Goal: Information Seeking & Learning: Learn about a topic

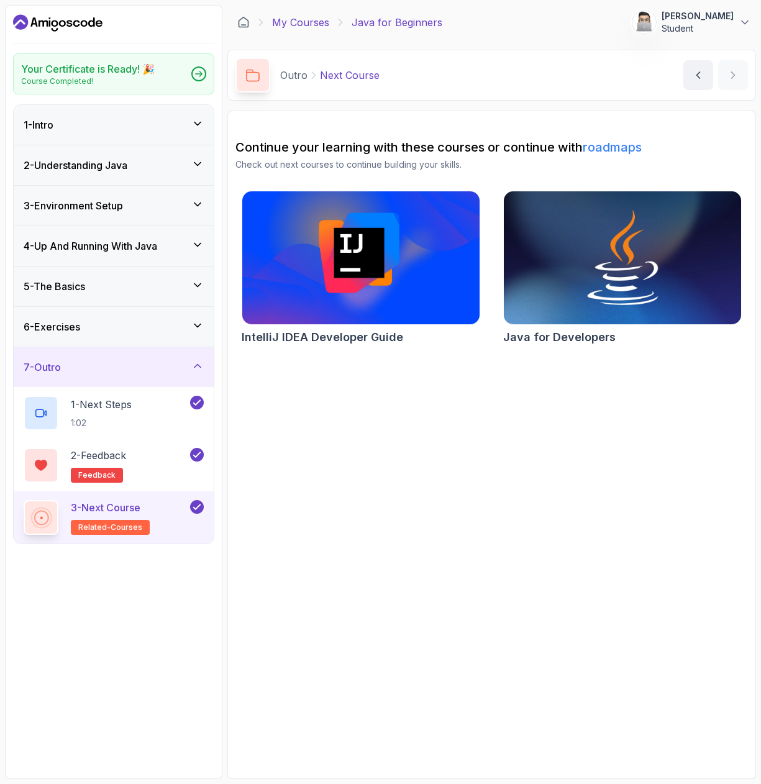
click at [301, 24] on link "My Courses" at bounding box center [300, 22] width 57 height 15
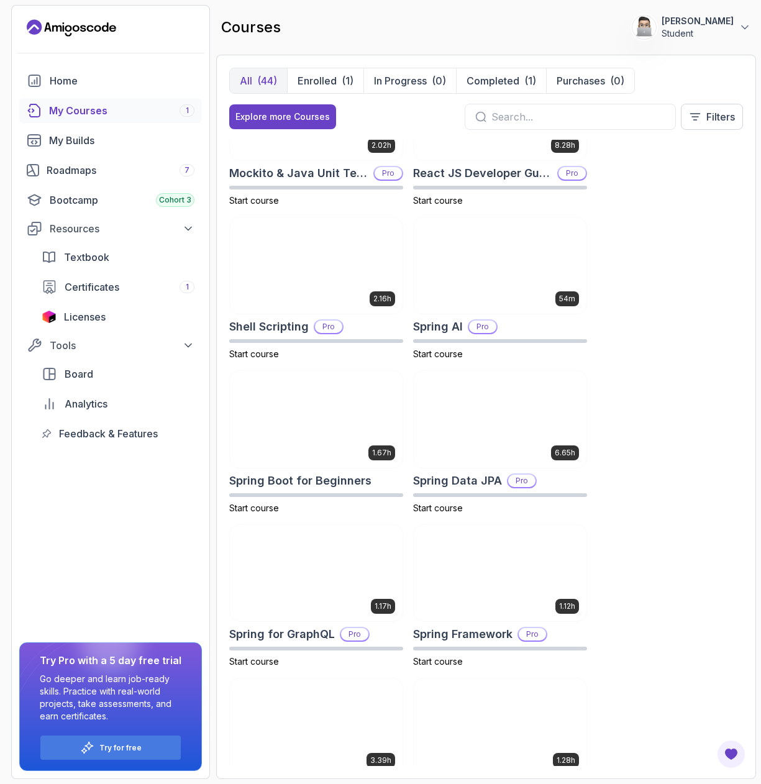
scroll to position [2546, 0]
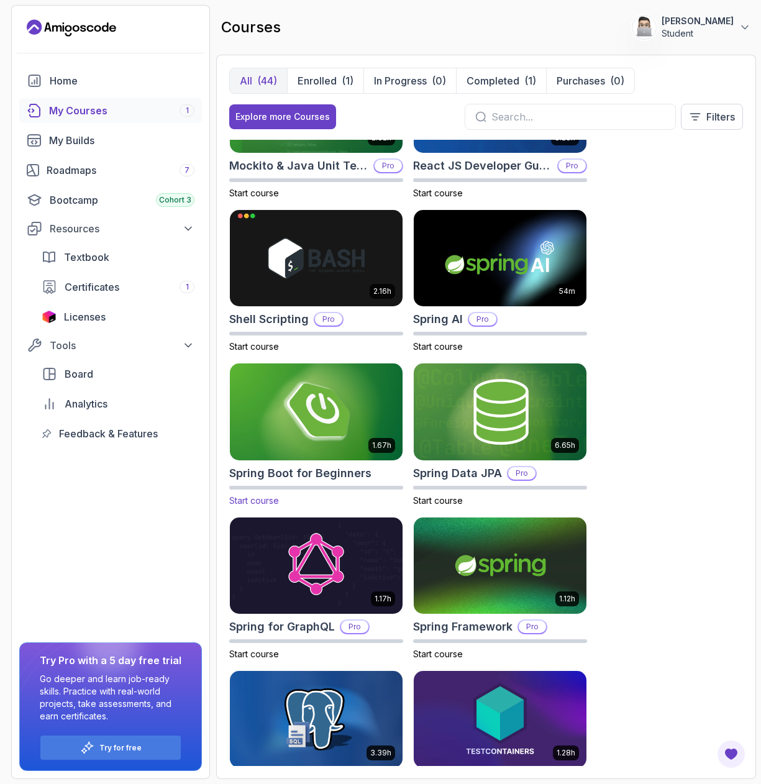
click at [322, 409] on img at bounding box center [316, 411] width 181 height 101
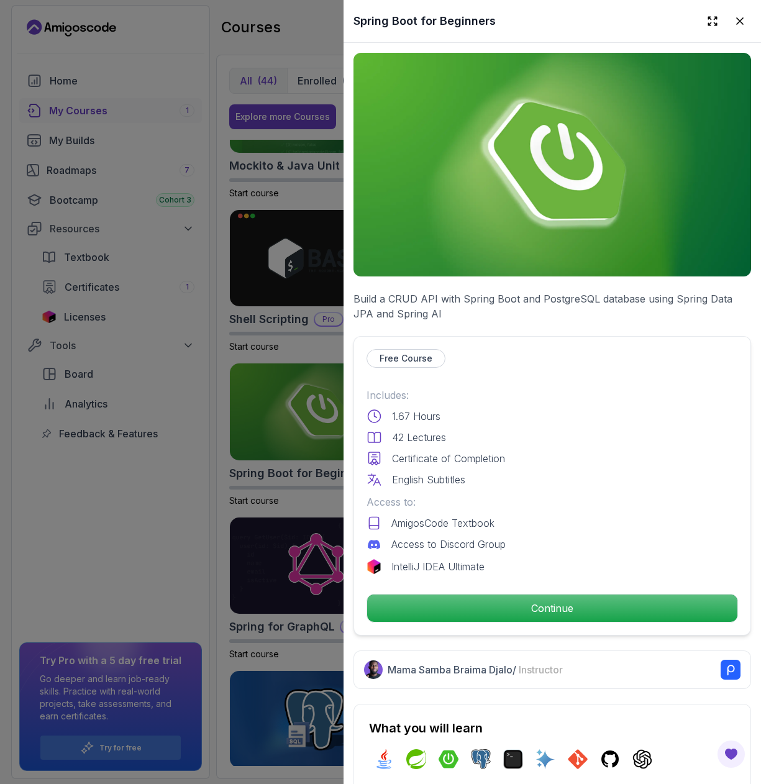
click at [148, 538] on div at bounding box center [380, 392] width 761 height 784
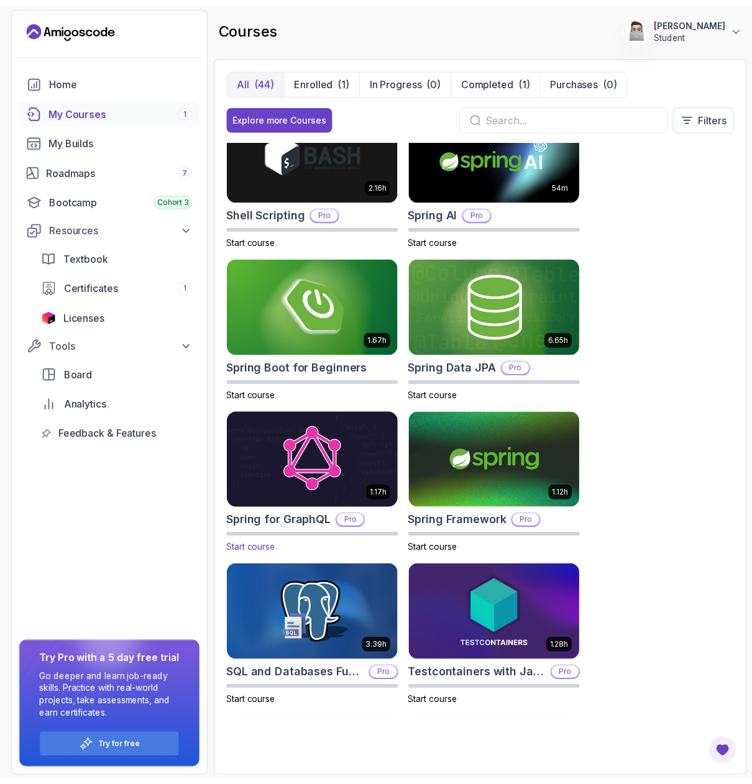
scroll to position [2763, 0]
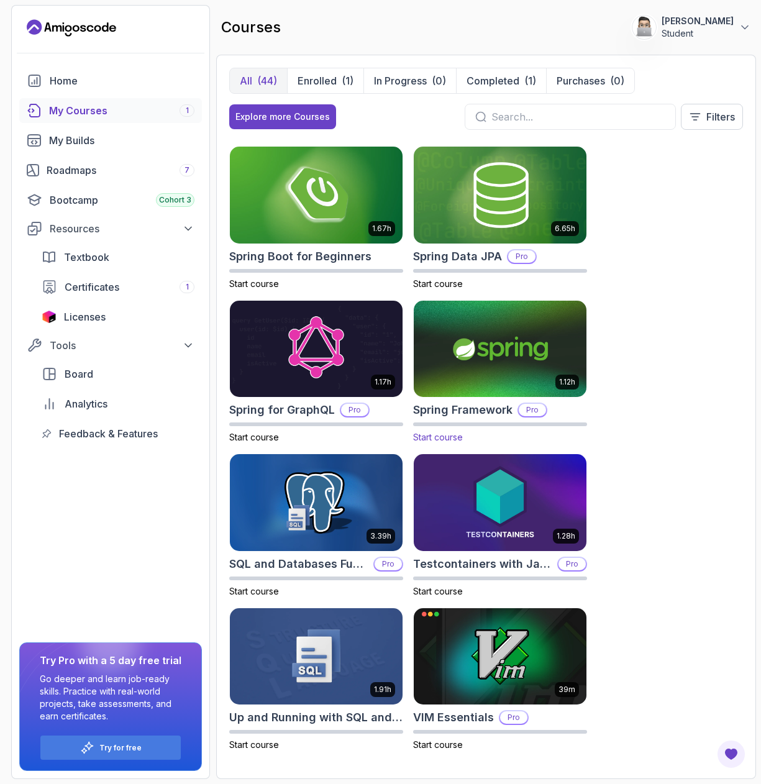
click at [530, 413] on p "Pro" at bounding box center [532, 410] width 27 height 12
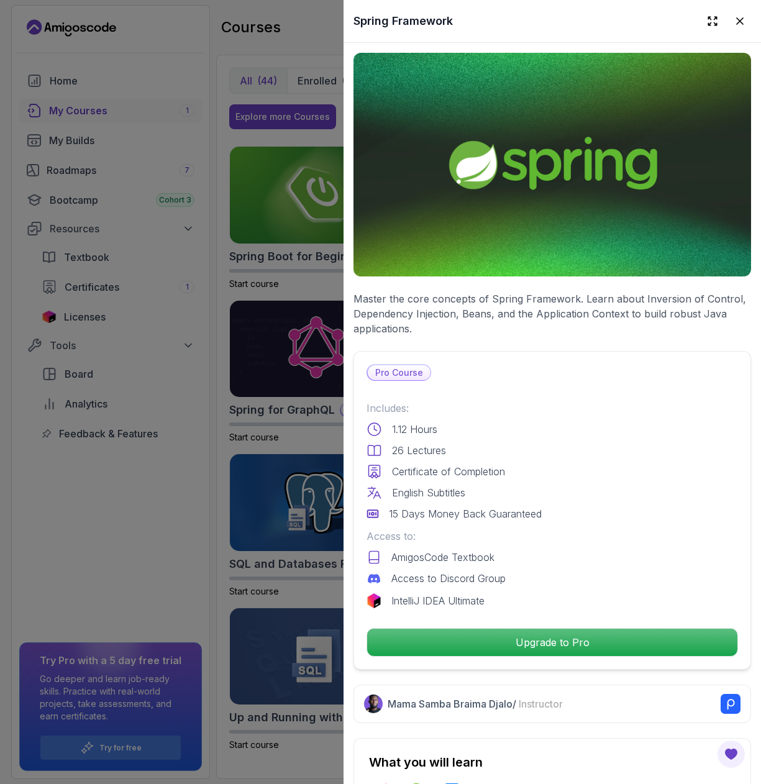
click at [400, 369] on p "Pro Course" at bounding box center [399, 372] width 63 height 15
click at [176, 484] on div at bounding box center [380, 392] width 761 height 784
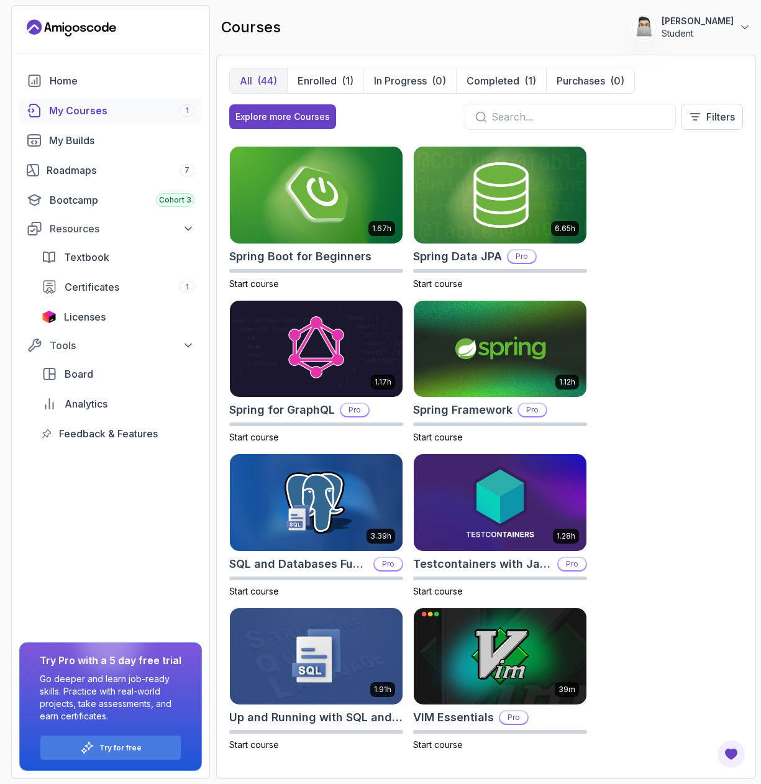
click at [144, 666] on p "Try Pro with a 5 day free trial" at bounding box center [111, 660] width 142 height 15
click at [749, 25] on icon at bounding box center [745, 27] width 12 height 12
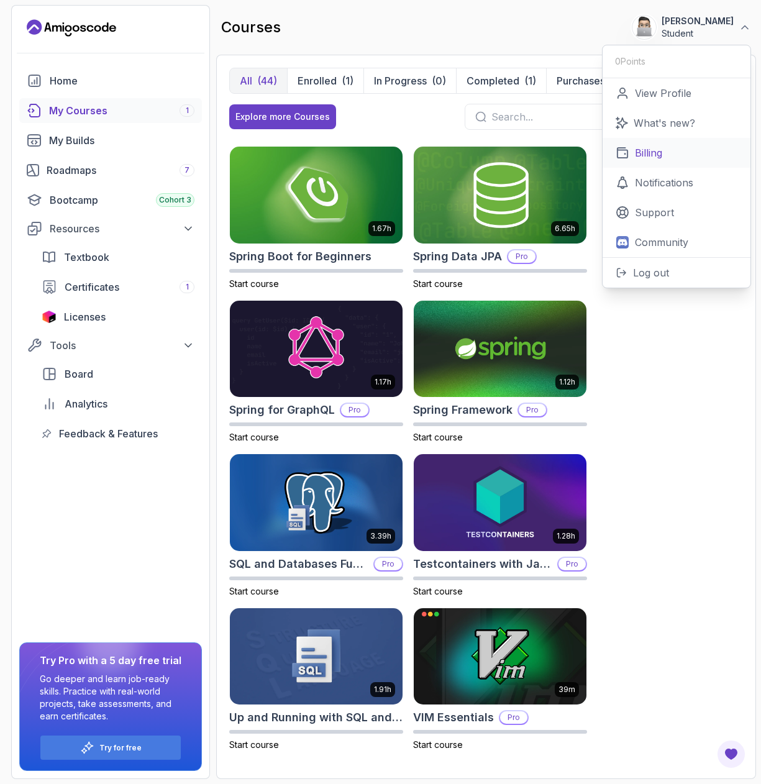
click at [671, 147] on link "Billing" at bounding box center [677, 153] width 148 height 30
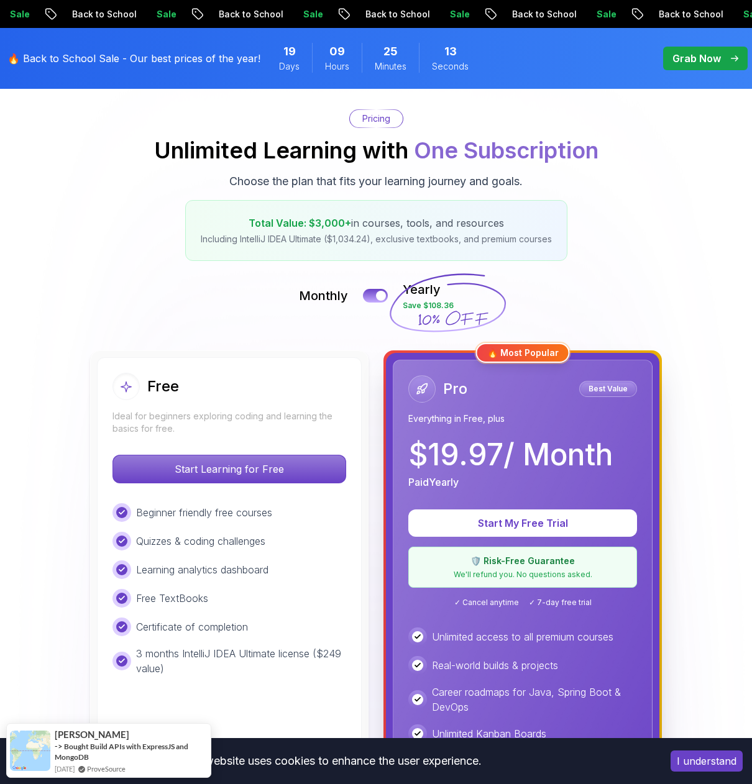
scroll to position [203, 0]
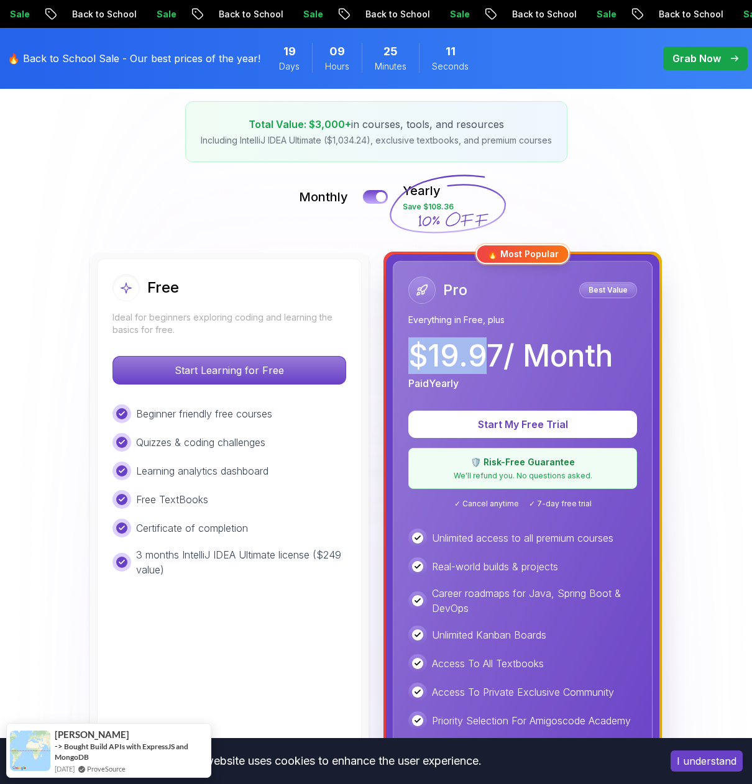
drag, startPoint x: 415, startPoint y: 359, endPoint x: 497, endPoint y: 356, distance: 81.5
click at [492, 356] on p "$ 19.97 / Month" at bounding box center [510, 356] width 204 height 30
click at [500, 357] on p "$ 19.97 / Month" at bounding box center [510, 356] width 204 height 30
drag, startPoint x: 427, startPoint y: 366, endPoint x: 507, endPoint y: 360, distance: 79.8
click at [499, 360] on p "$ 19.97 / Month" at bounding box center [510, 356] width 204 height 30
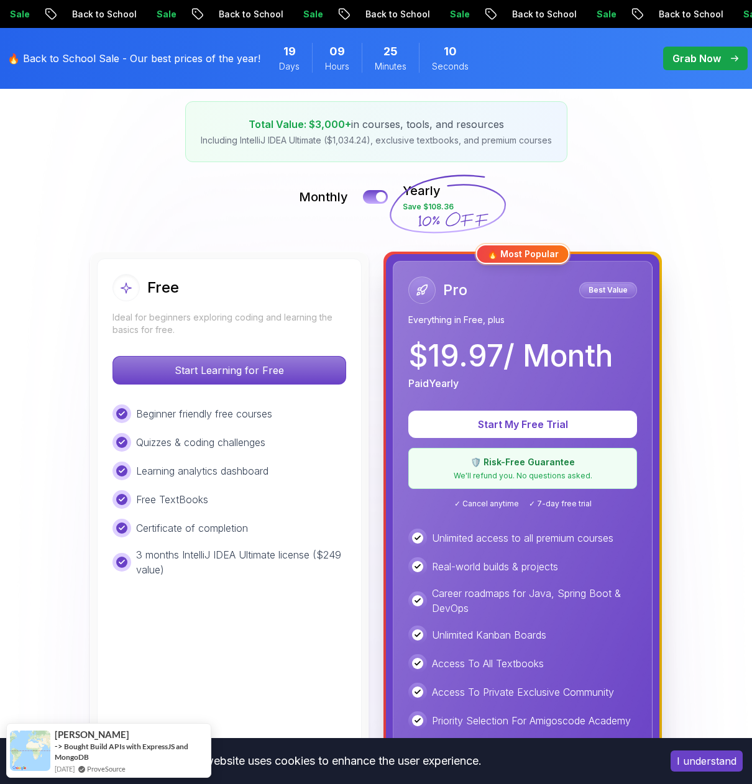
click at [520, 362] on p "$ 19.97 / Month" at bounding box center [510, 356] width 204 height 30
click at [374, 201] on button at bounding box center [375, 197] width 26 height 14
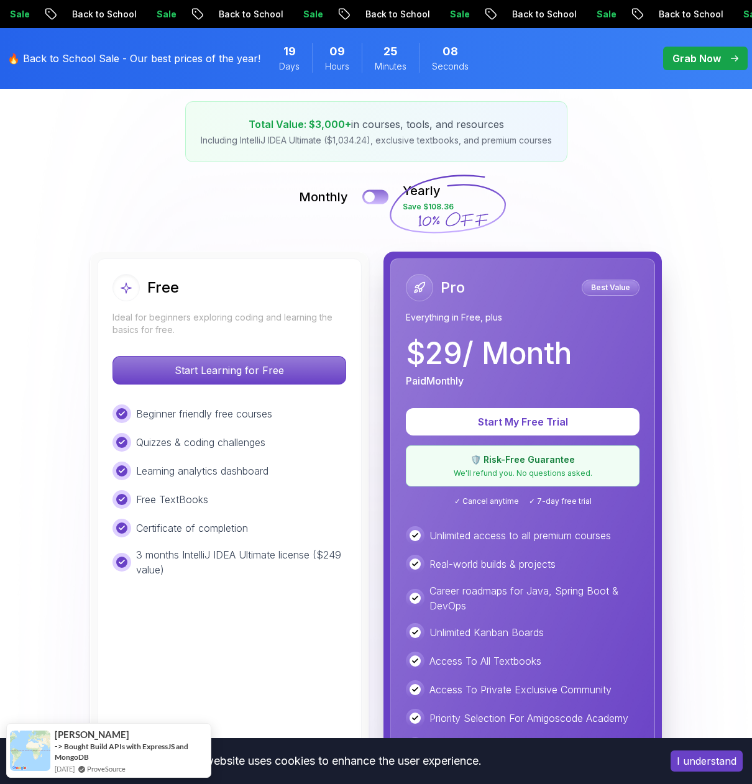
click at [374, 195] on div at bounding box center [369, 197] width 11 height 11
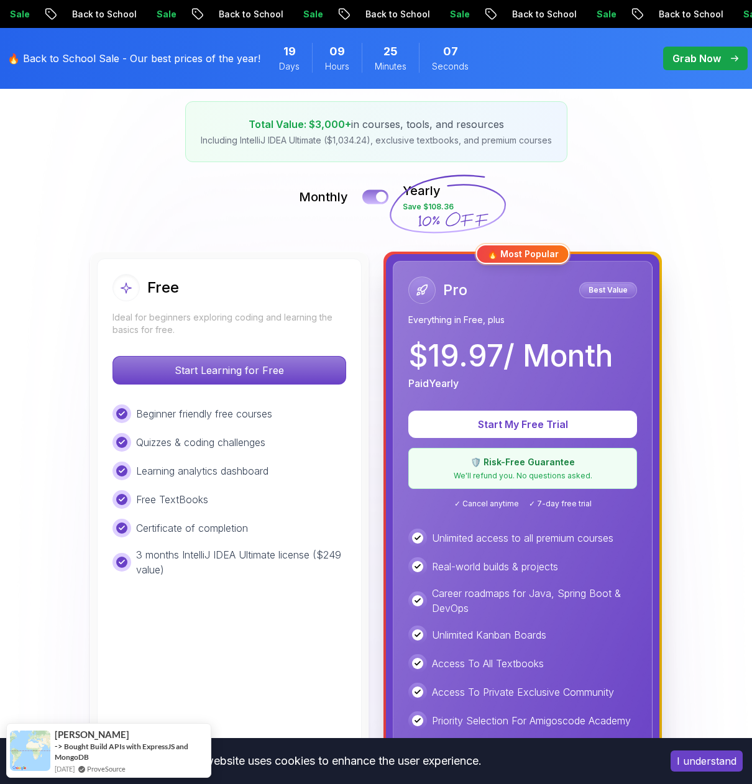
click at [374, 195] on button at bounding box center [375, 197] width 26 height 14
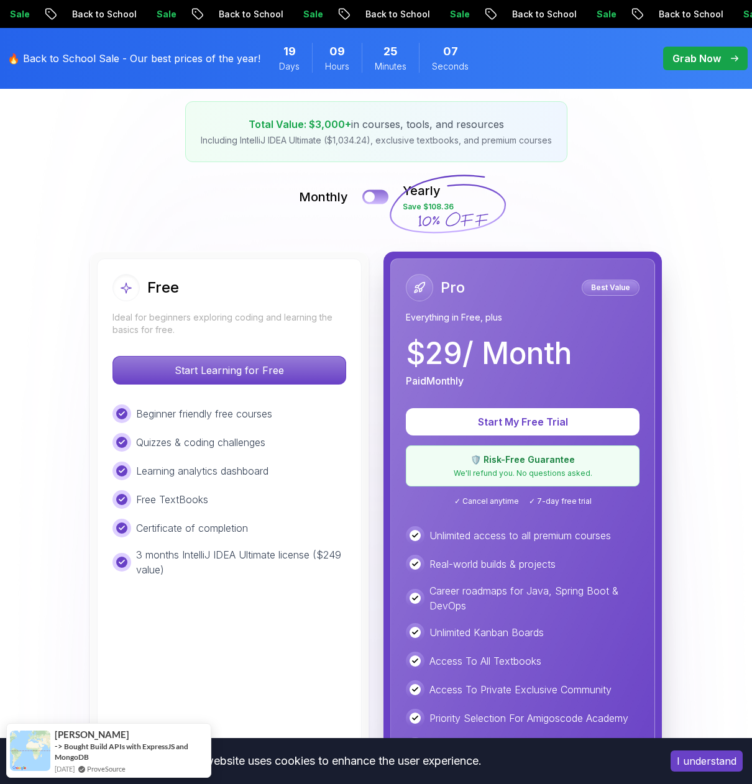
click at [374, 195] on div at bounding box center [369, 197] width 11 height 11
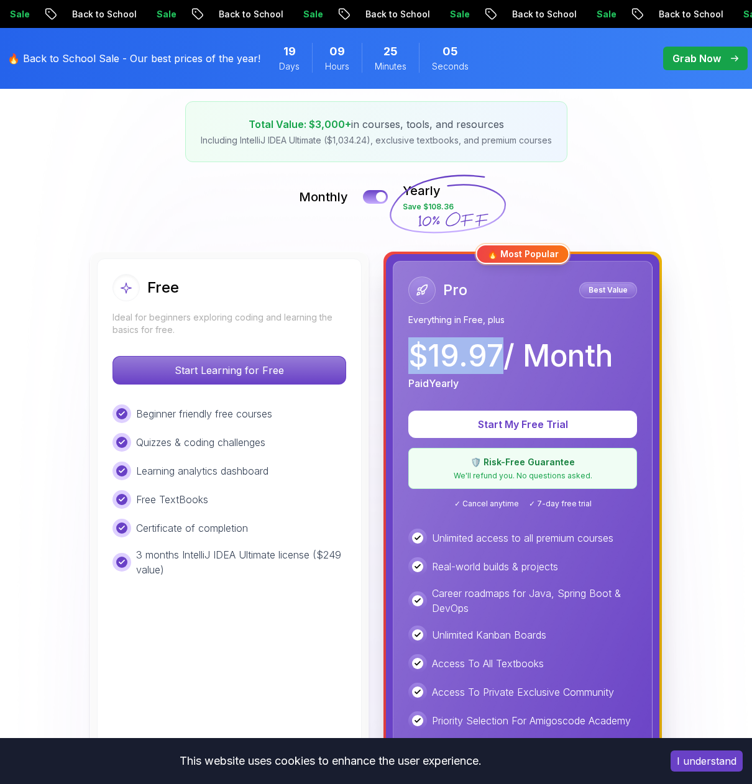
drag, startPoint x: 408, startPoint y: 354, endPoint x: 501, endPoint y: 365, distance: 93.2
click at [501, 365] on p "$ 19.97 / Month" at bounding box center [510, 356] width 204 height 30
click at [506, 365] on p "$ 19.97 / Month" at bounding box center [510, 356] width 204 height 30
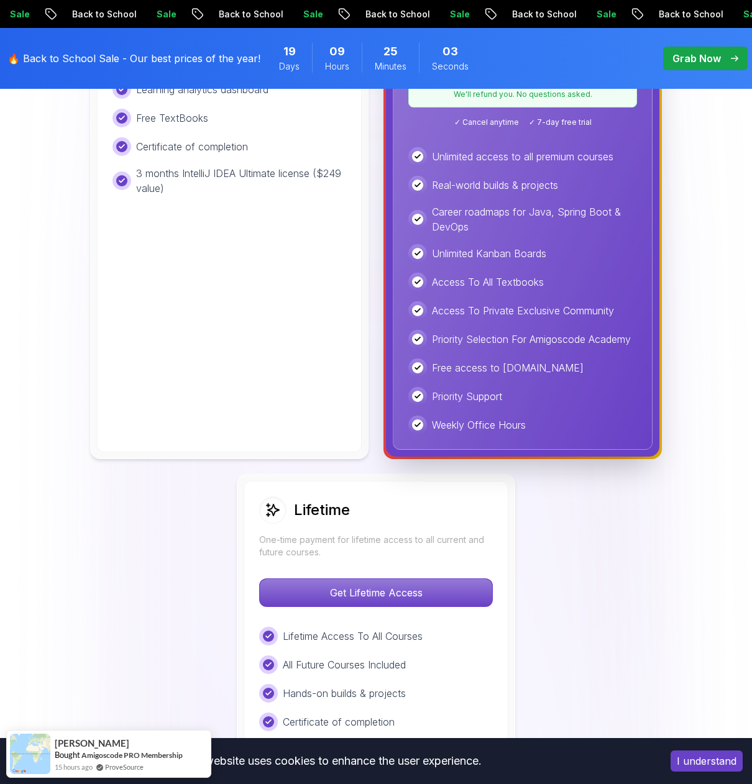
scroll to position [462, 0]
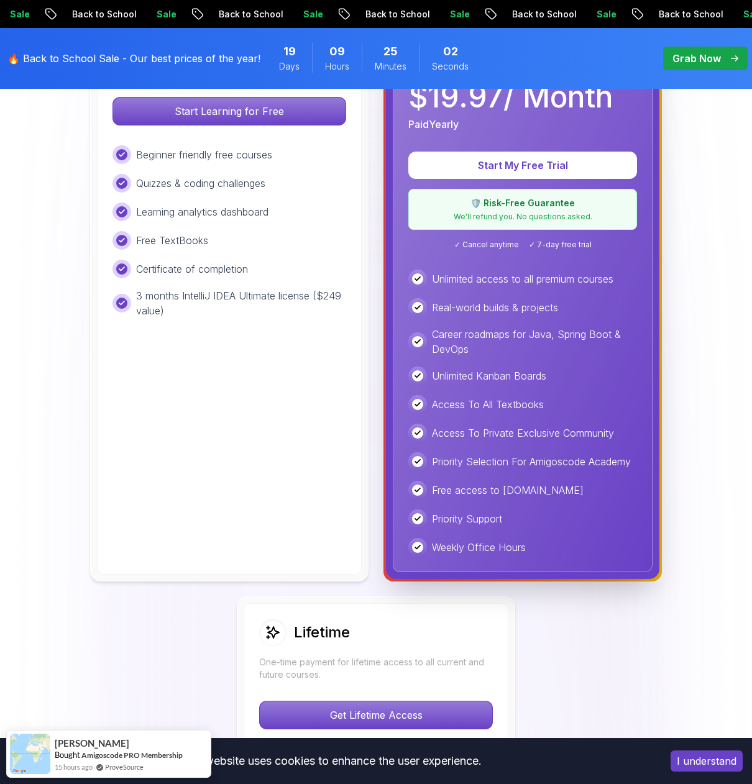
click at [704, 755] on button "I understand" at bounding box center [707, 761] width 72 height 21
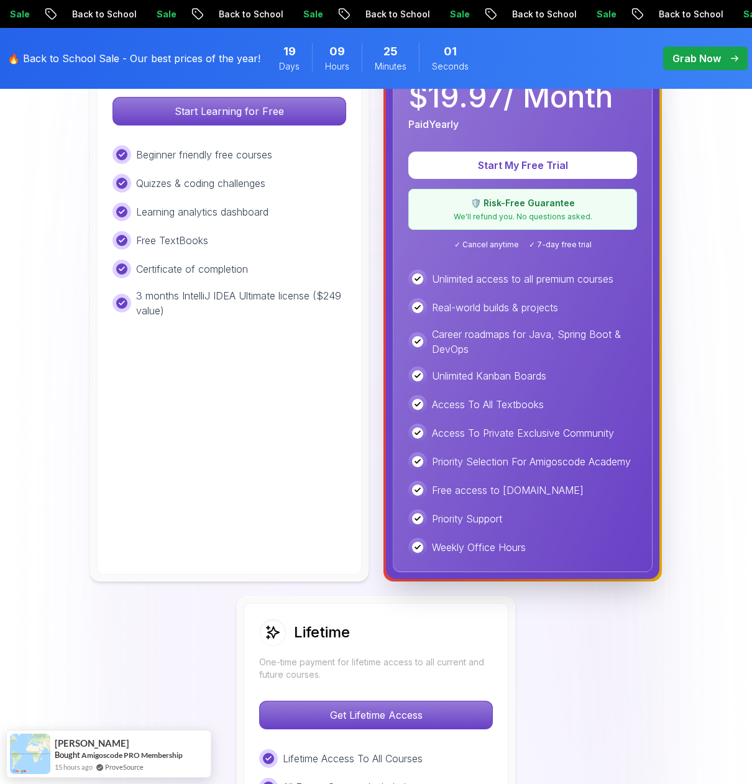
scroll to position [0, 0]
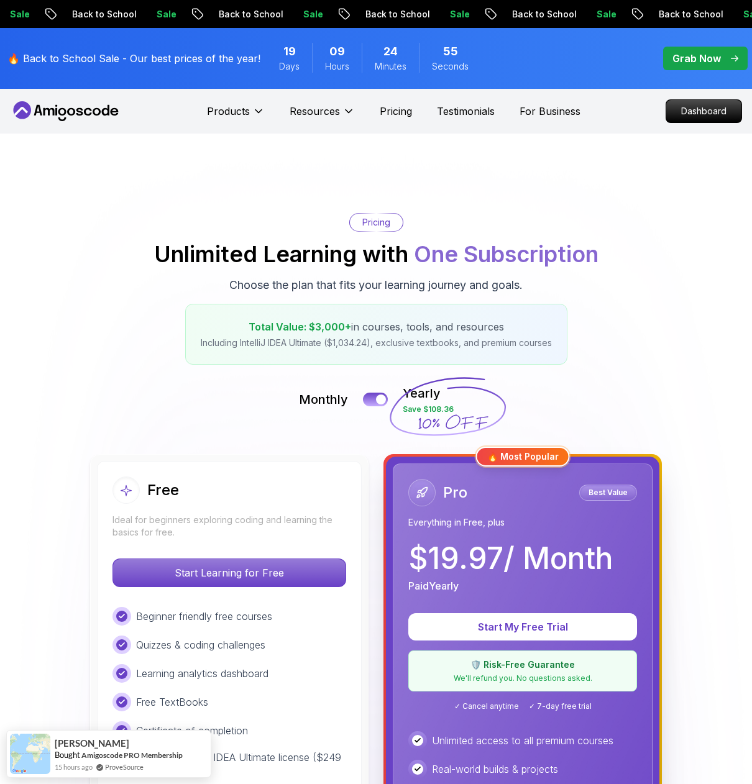
click at [703, 56] on p "Grab Now" at bounding box center [696, 58] width 48 height 15
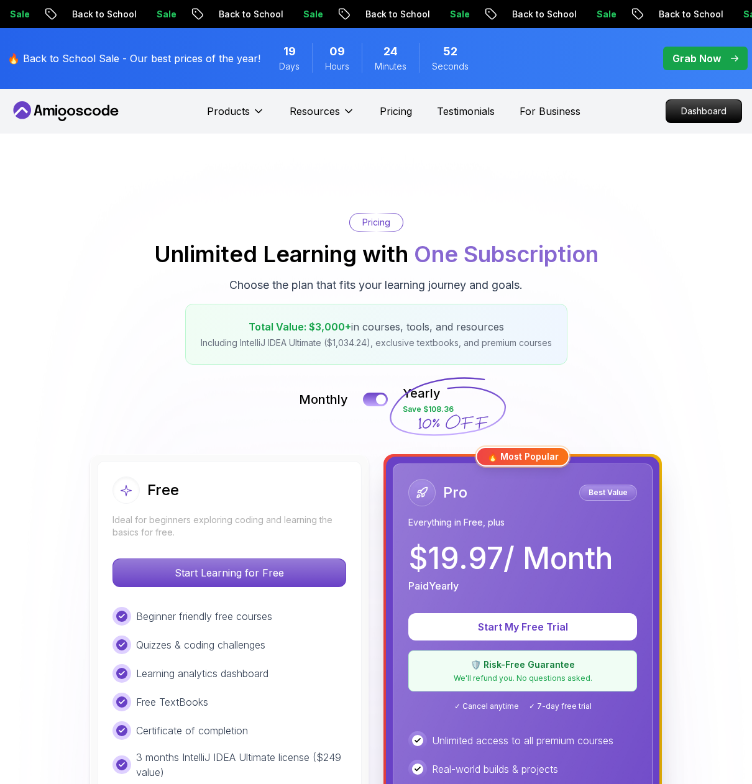
click at [682, 56] on p "Grab Now" at bounding box center [696, 58] width 48 height 15
click at [372, 401] on button at bounding box center [375, 399] width 26 height 14
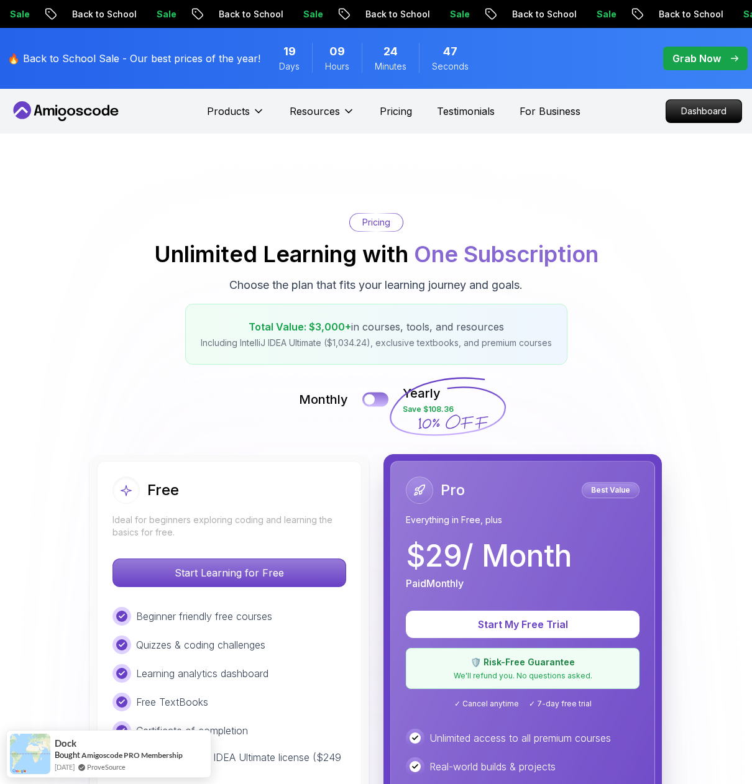
click at [372, 401] on div at bounding box center [369, 400] width 11 height 11
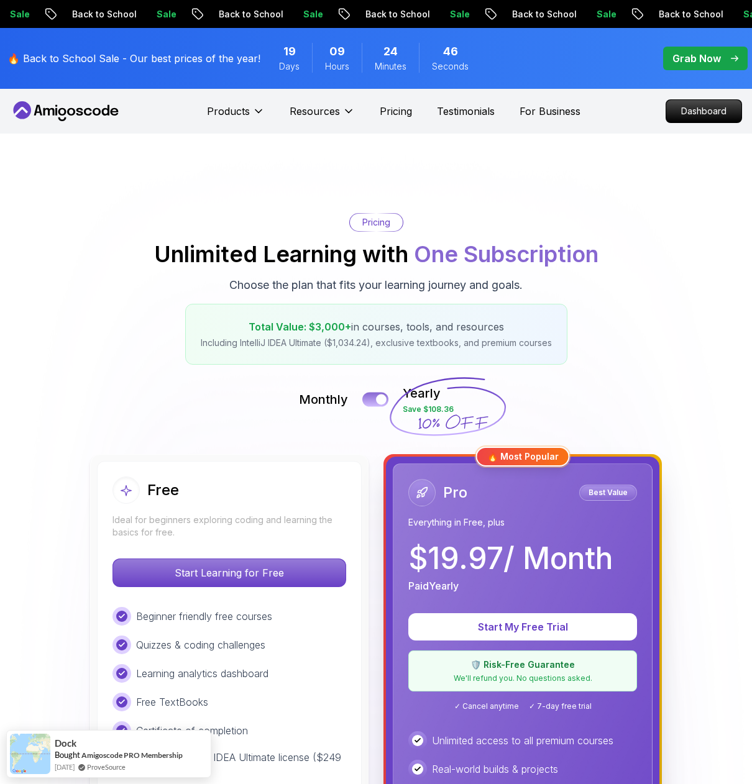
click at [372, 401] on button at bounding box center [375, 399] width 26 height 14
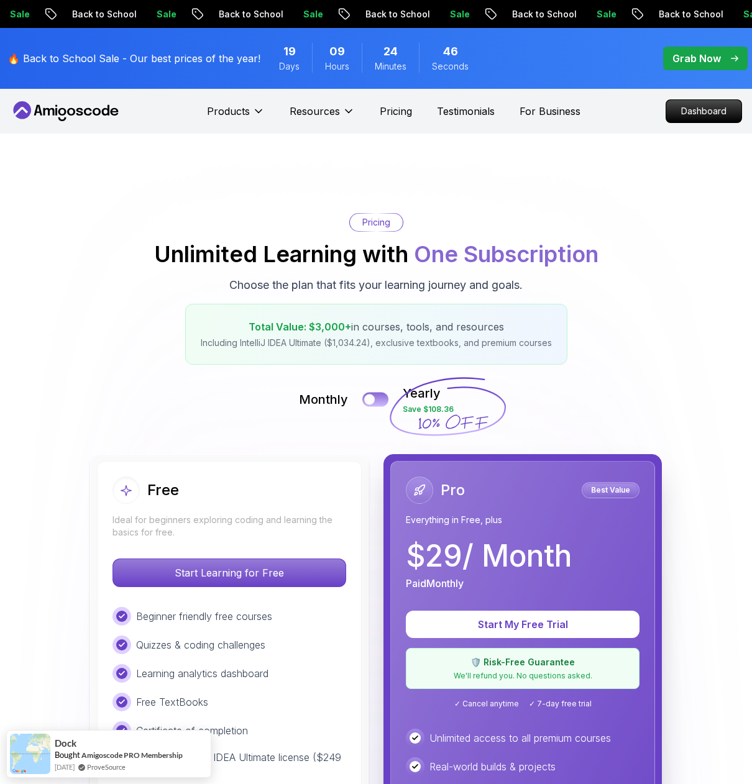
click at [372, 401] on div at bounding box center [369, 400] width 11 height 11
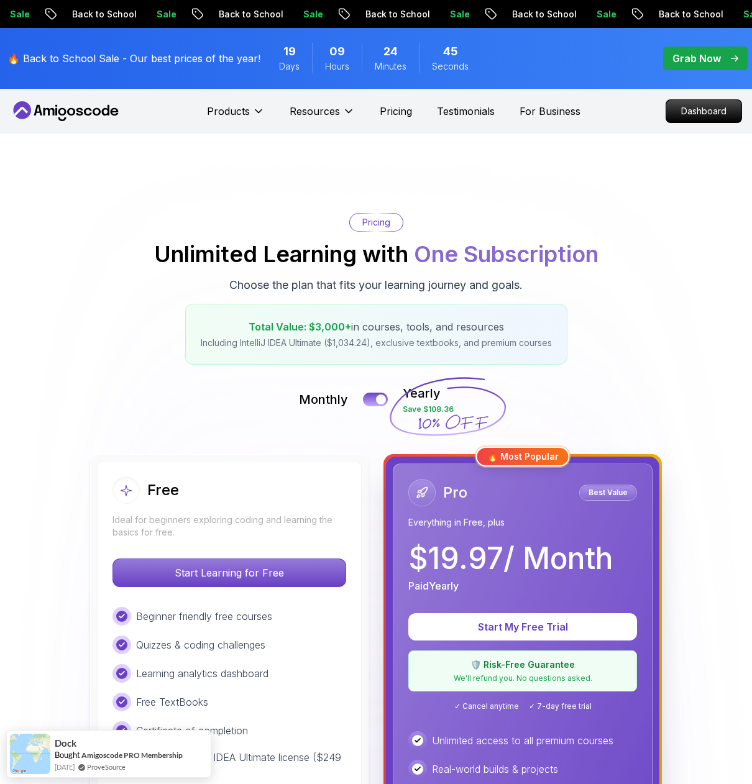
click at [159, 53] on p "🔥 Back to School Sale - Our best prices of the year!" at bounding box center [133, 58] width 253 height 15
click at [158, 57] on p "🔥 Back to School Sale - Our best prices of the year!" at bounding box center [133, 58] width 253 height 15
click at [648, 9] on p "Back to School" at bounding box center [690, 14] width 85 height 12
click at [732, 9] on p "Sale" at bounding box center [752, 14] width 40 height 12
click at [696, 54] on p "Grab Now" at bounding box center [696, 58] width 48 height 15
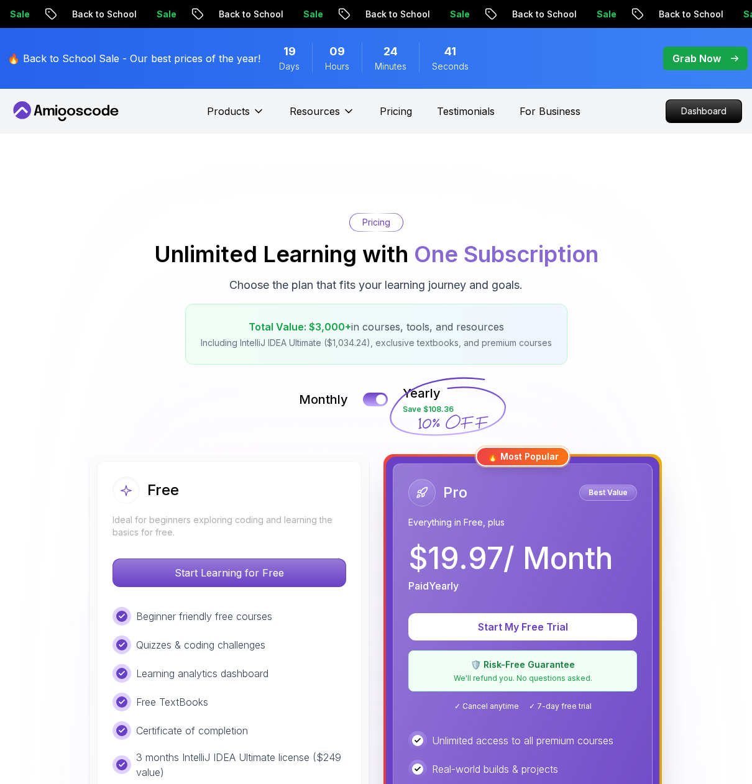
click at [696, 54] on p "Grab Now" at bounding box center [696, 58] width 48 height 15
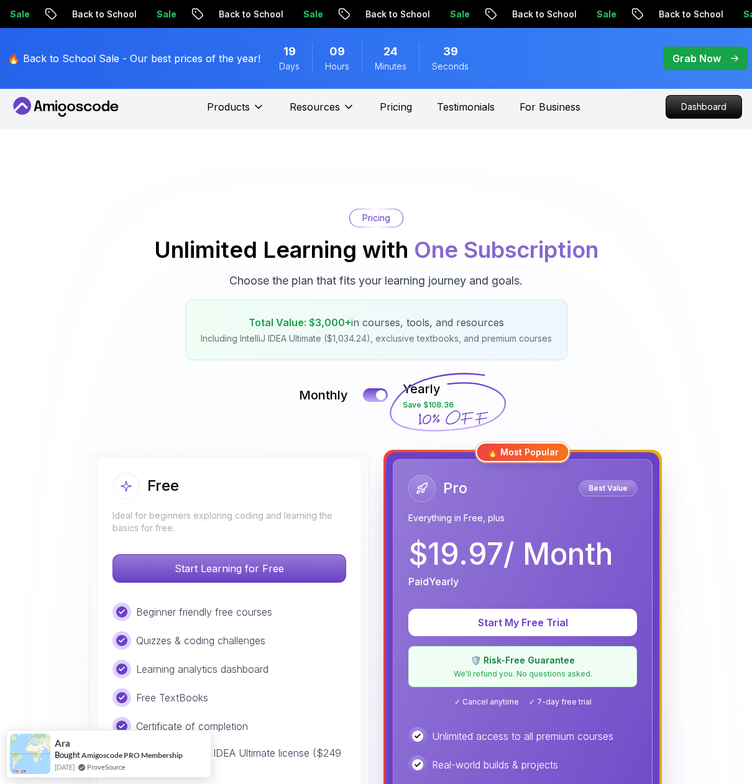
click at [61, 102] on icon at bounding box center [66, 107] width 112 height 20
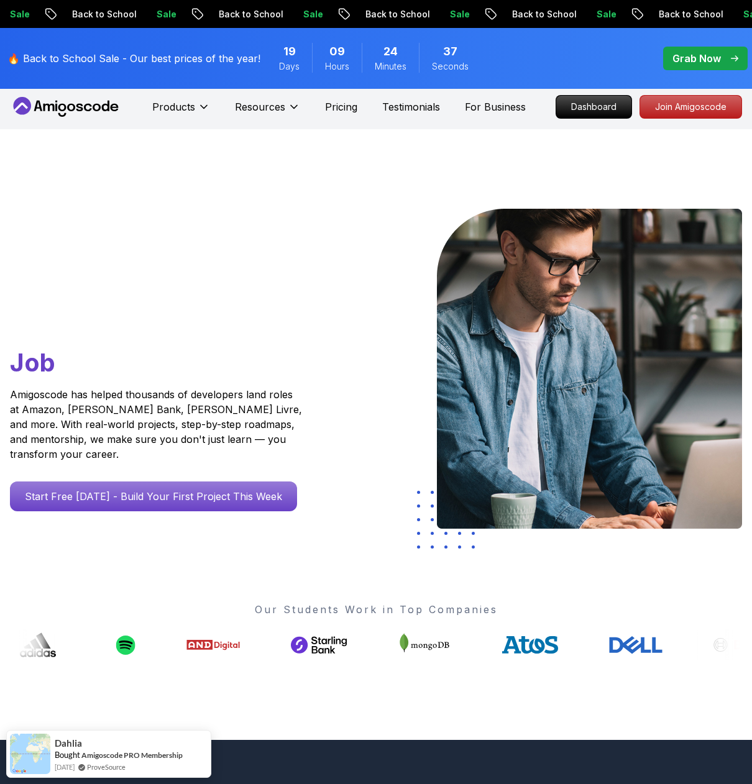
click at [687, 57] on p "Grab Now" at bounding box center [696, 58] width 48 height 15
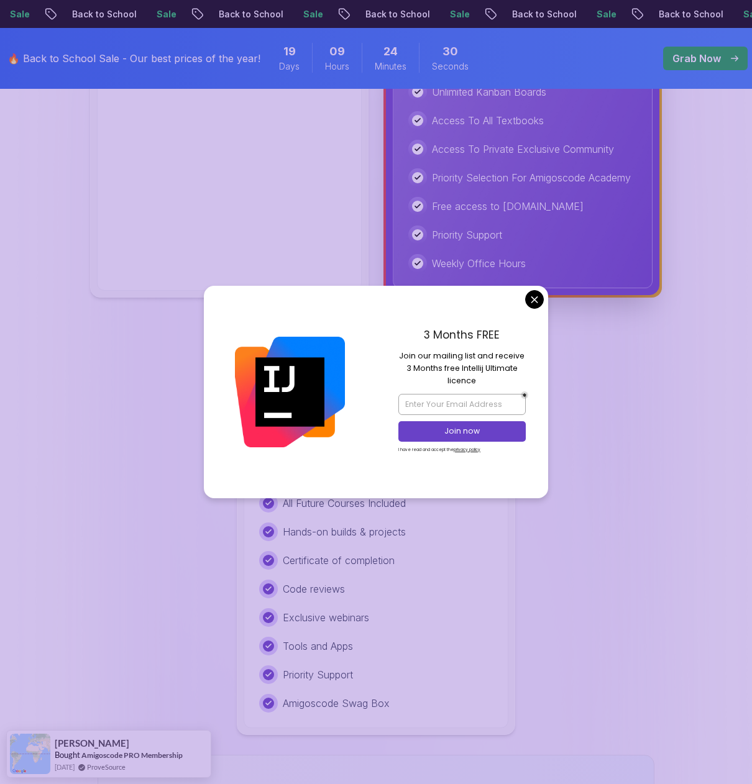
scroll to position [1005, 0]
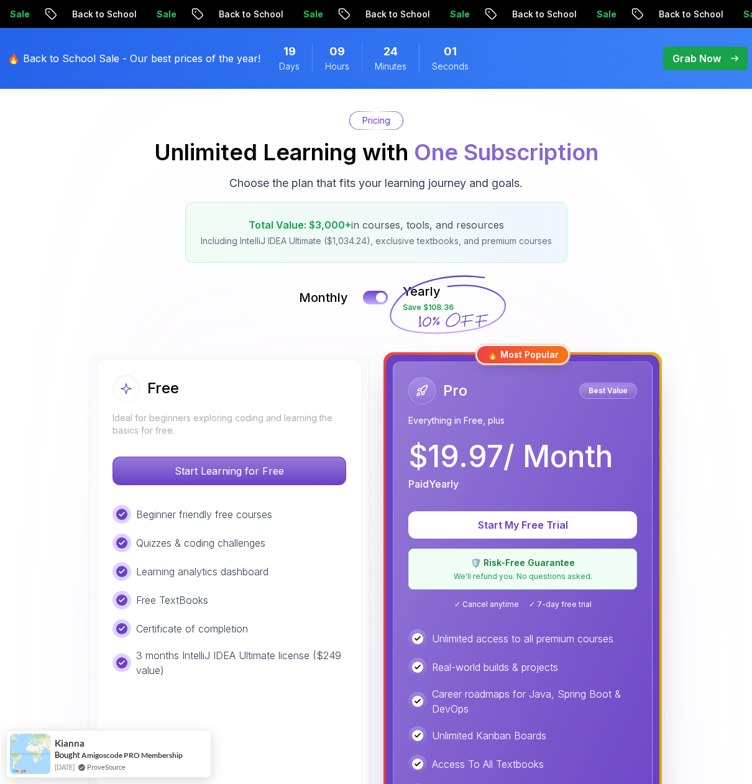
scroll to position [4, 0]
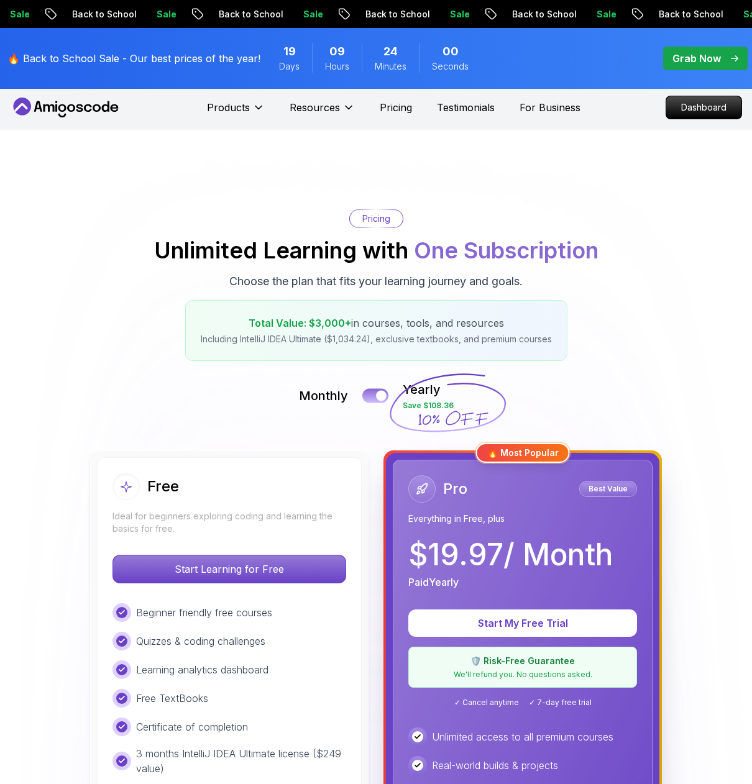
click at [376, 400] on button at bounding box center [375, 395] width 26 height 14
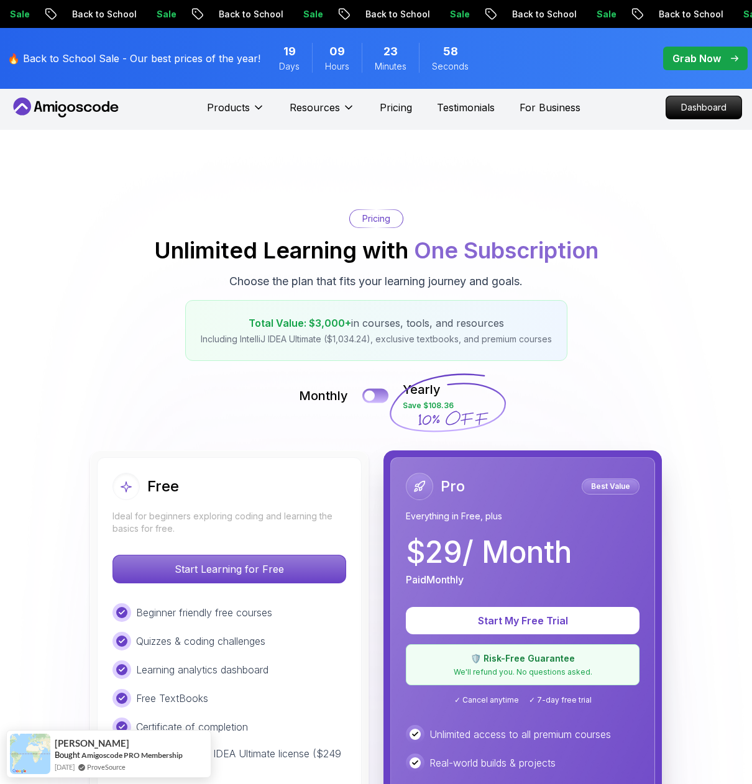
click at [376, 400] on button at bounding box center [375, 395] width 26 height 14
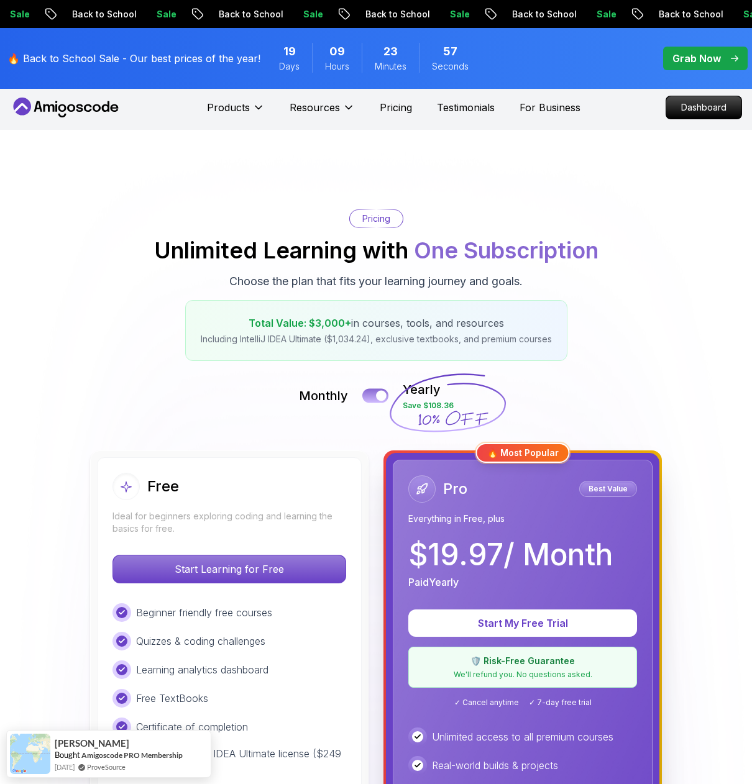
click at [376, 400] on button at bounding box center [375, 395] width 26 height 14
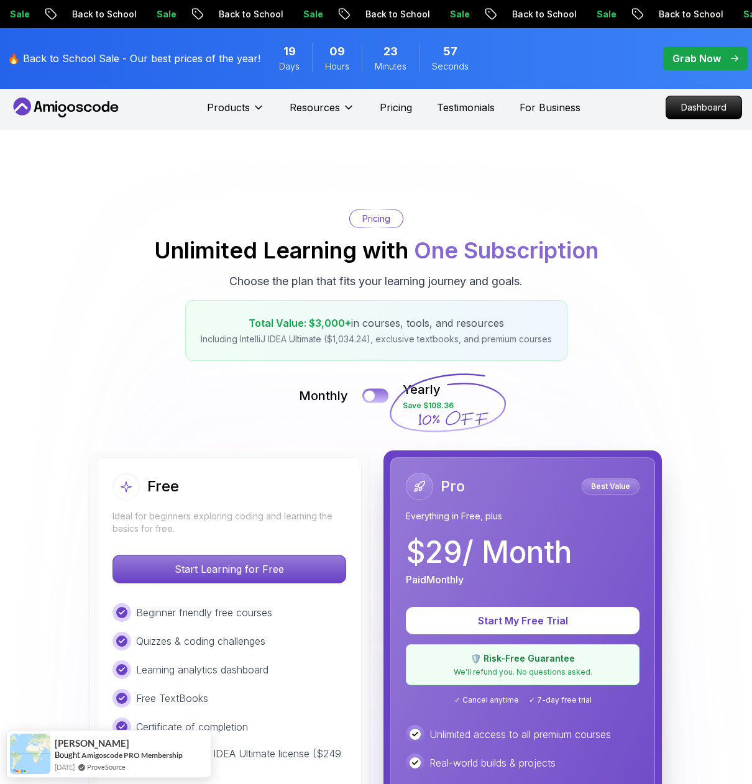
click at [376, 400] on button at bounding box center [375, 395] width 26 height 14
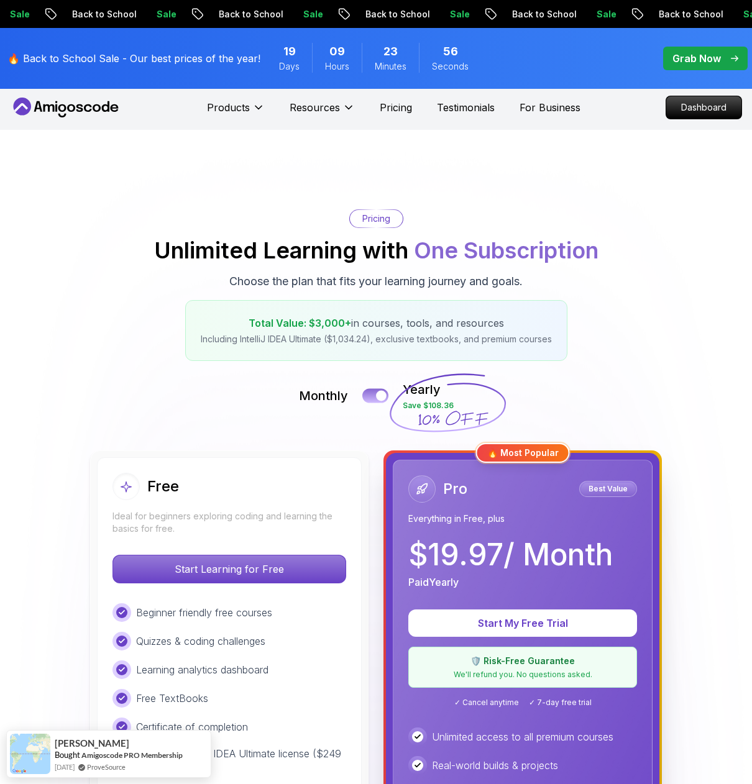
click at [376, 400] on button at bounding box center [375, 395] width 26 height 14
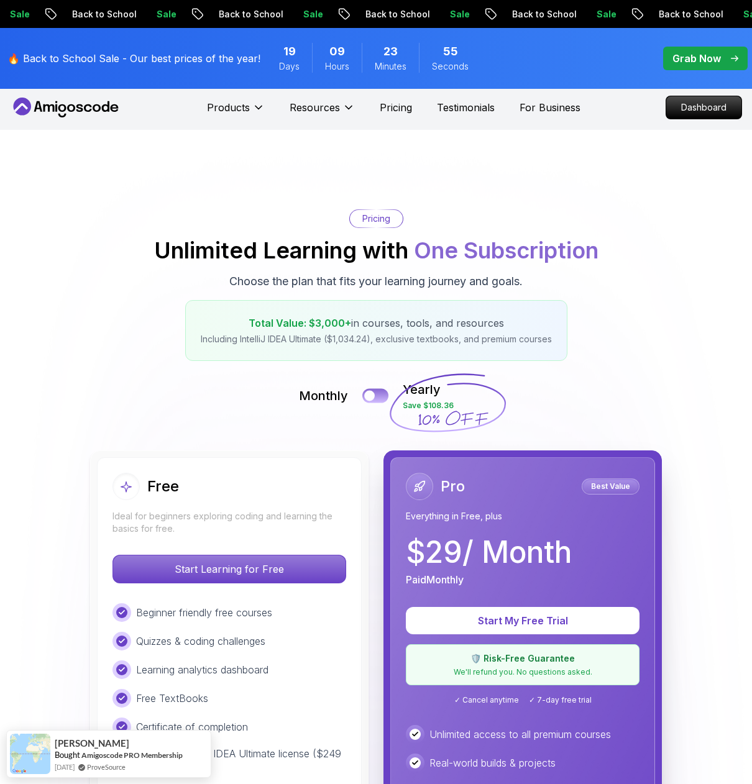
click at [376, 400] on button at bounding box center [375, 395] width 26 height 14
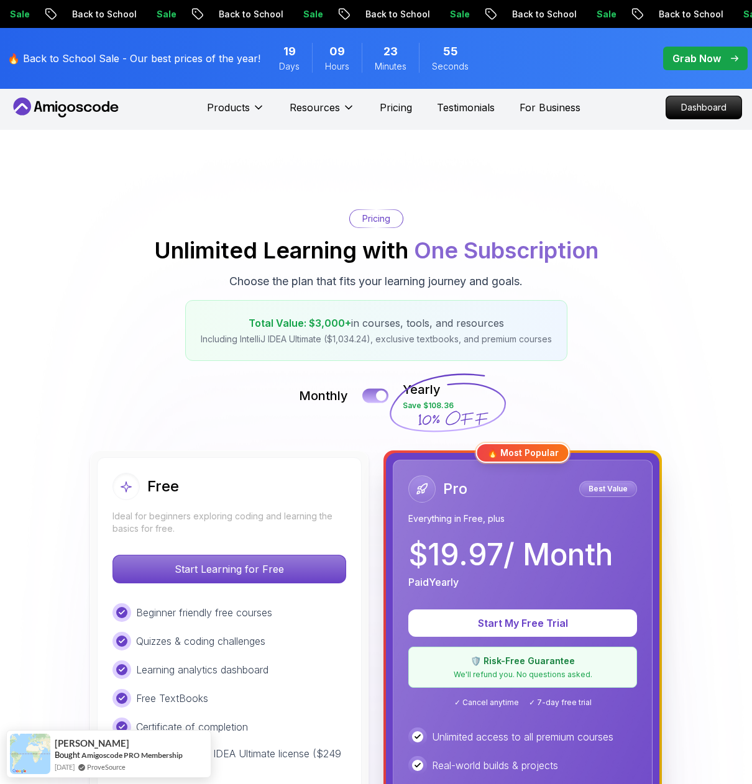
click at [376, 400] on button at bounding box center [375, 395] width 26 height 14
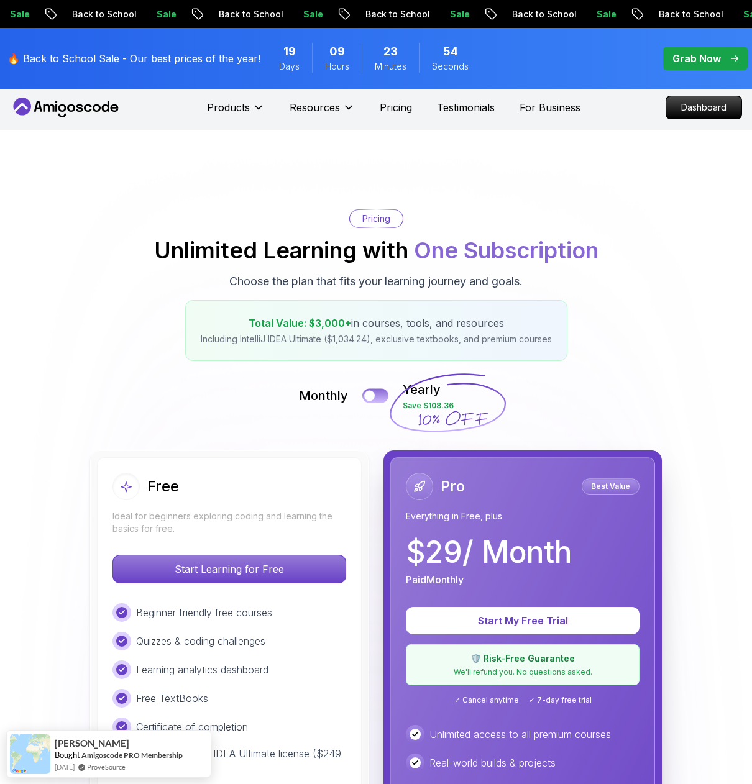
click at [376, 400] on button at bounding box center [375, 395] width 26 height 14
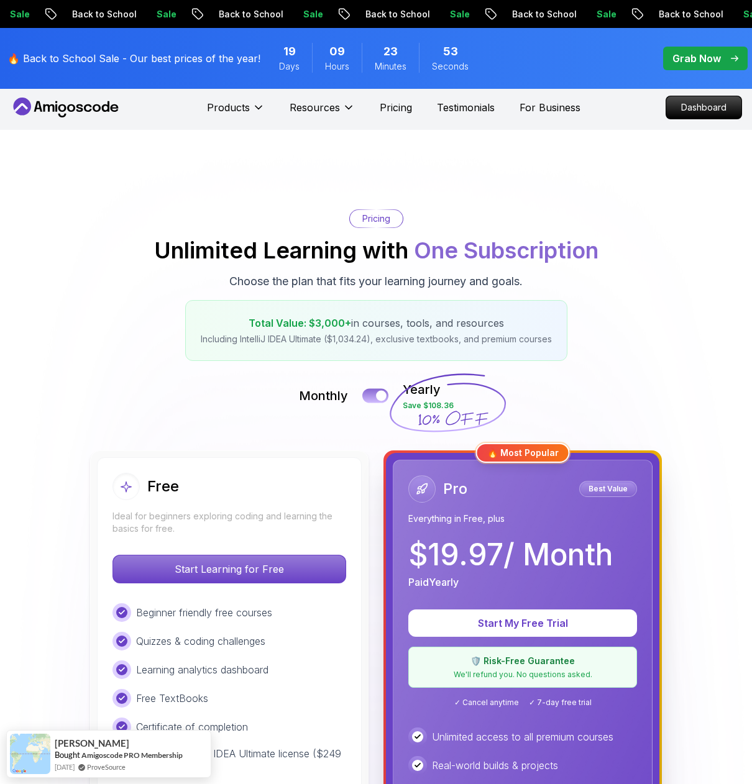
click at [376, 400] on button at bounding box center [375, 395] width 26 height 14
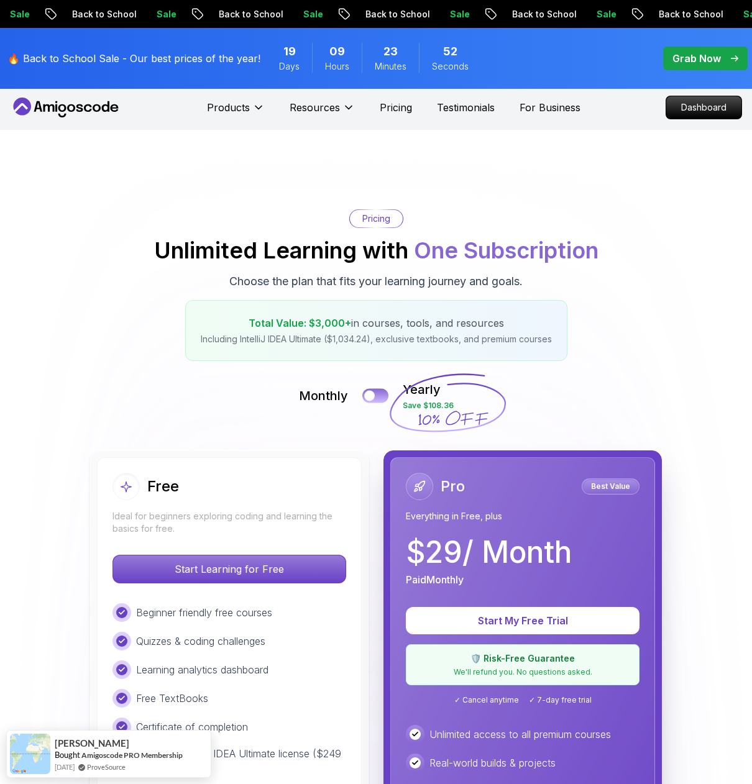
click at [376, 400] on button at bounding box center [375, 395] width 26 height 14
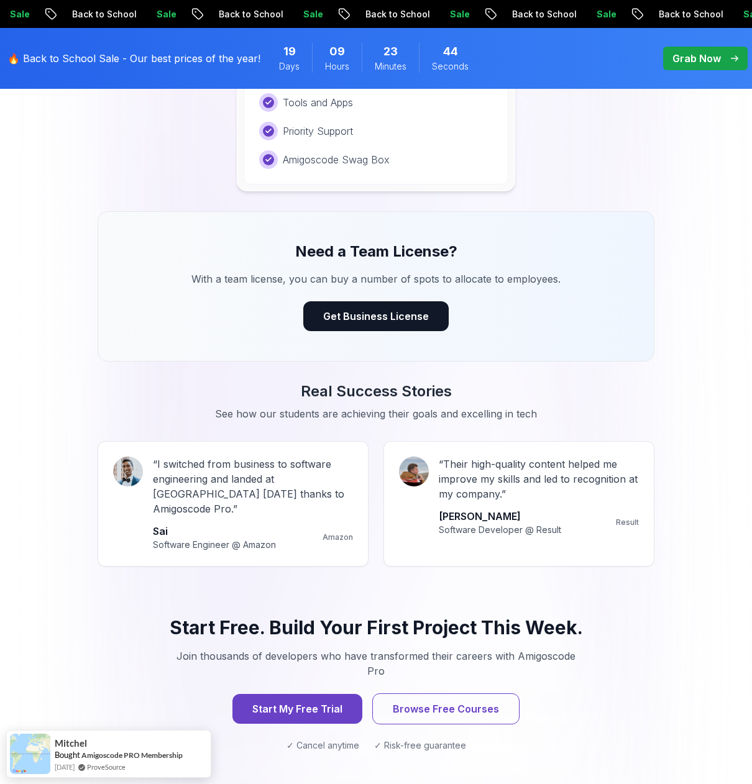
scroll to position [1470, 0]
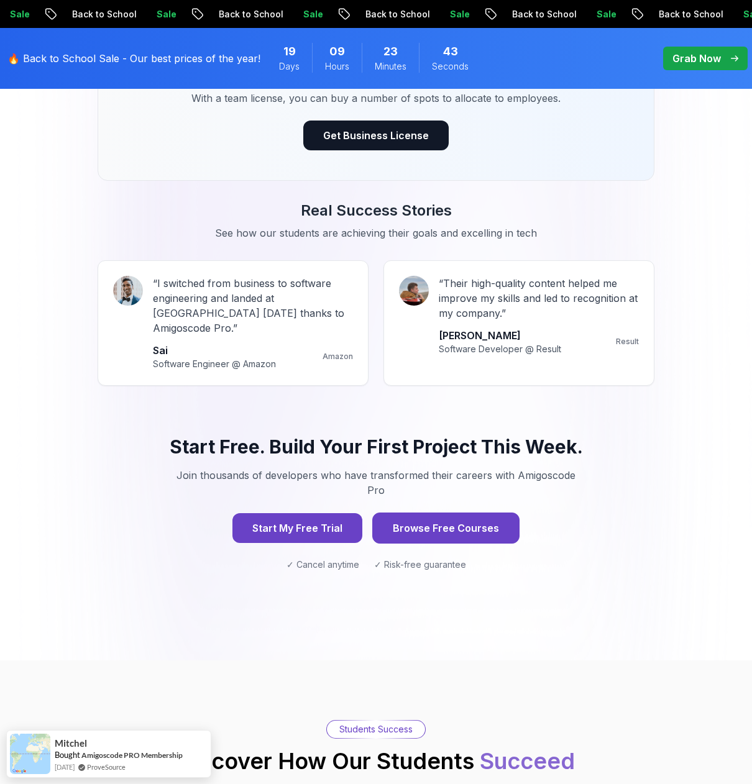
click at [435, 513] on button "Browse Free Courses" at bounding box center [445, 528] width 147 height 31
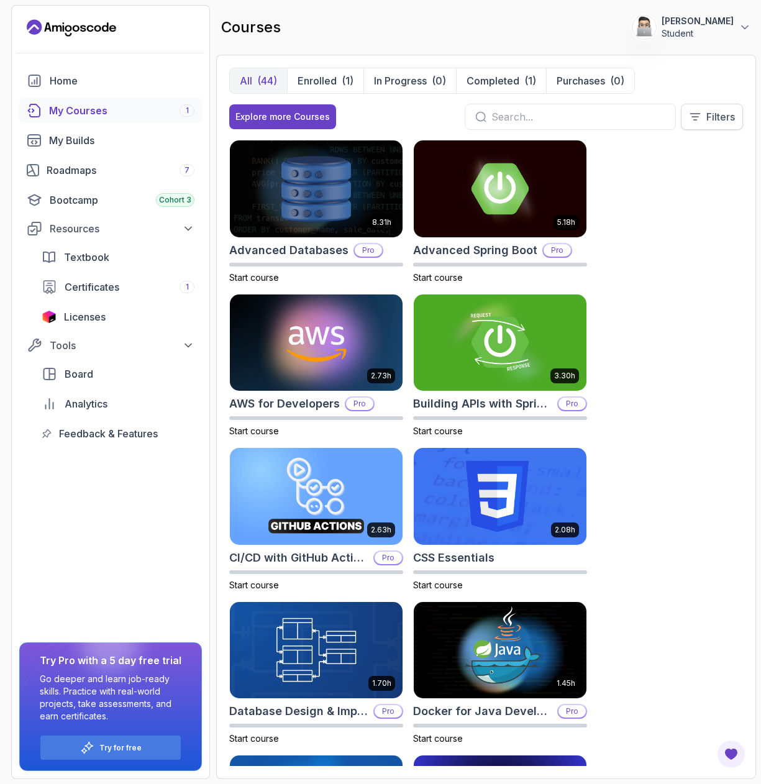
click at [707, 118] on p "Filters" at bounding box center [721, 116] width 29 height 15
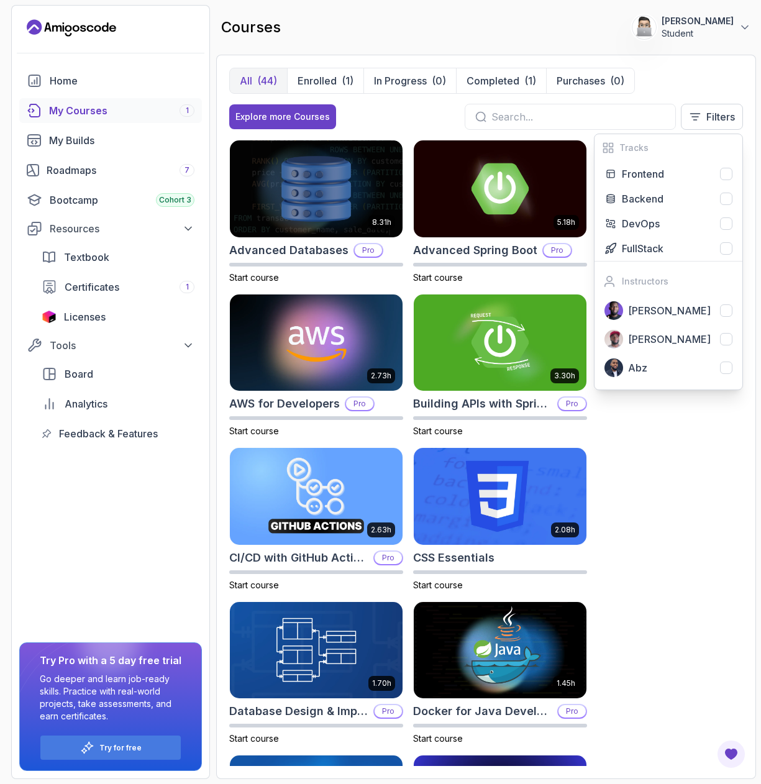
click at [661, 436] on div "8.31h Advanced Databases Pro Start course 5.18h Advanced Spring Boot Pro Start …" at bounding box center [486, 453] width 514 height 626
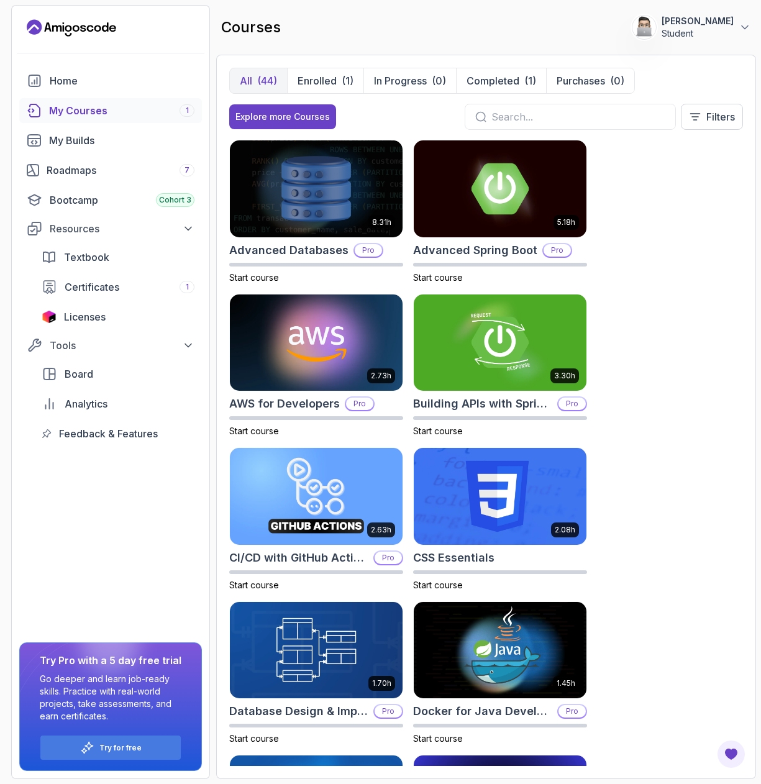
click at [597, 119] on input "text" at bounding box center [579, 116] width 174 height 15
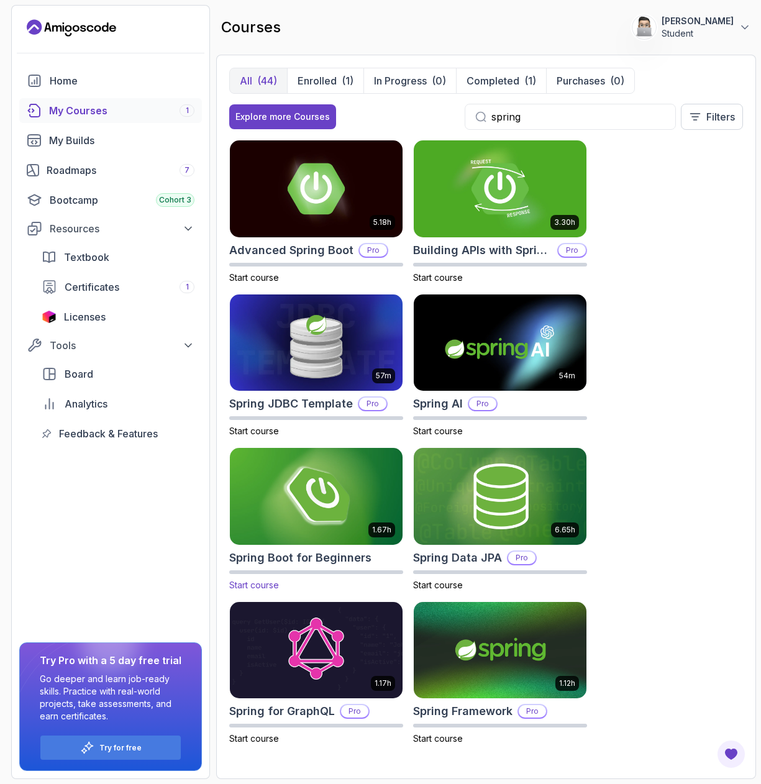
type input "spring"
click at [313, 496] on img at bounding box center [316, 496] width 181 height 101
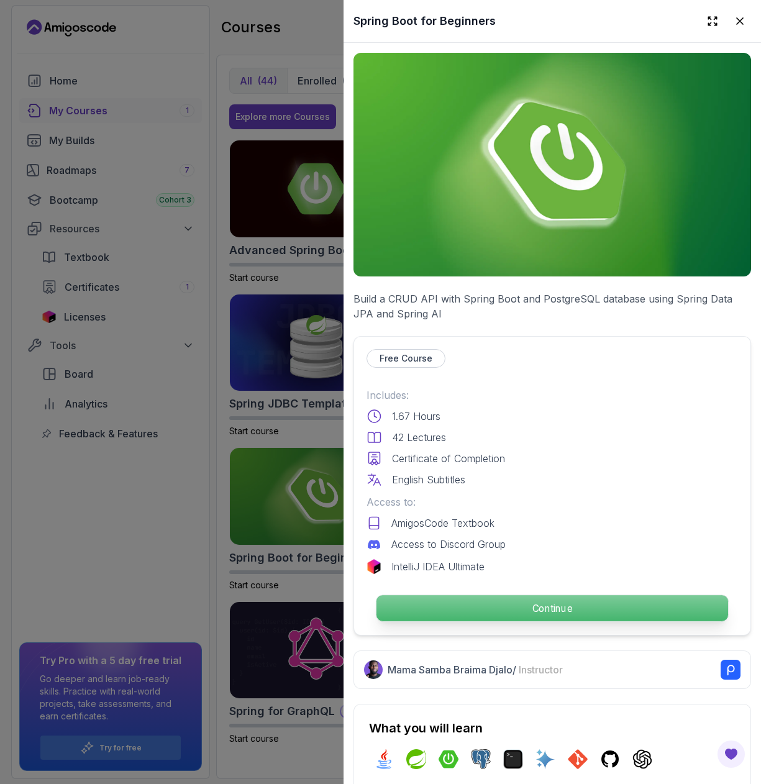
click at [566, 605] on p "Continue" at bounding box center [553, 608] width 352 height 26
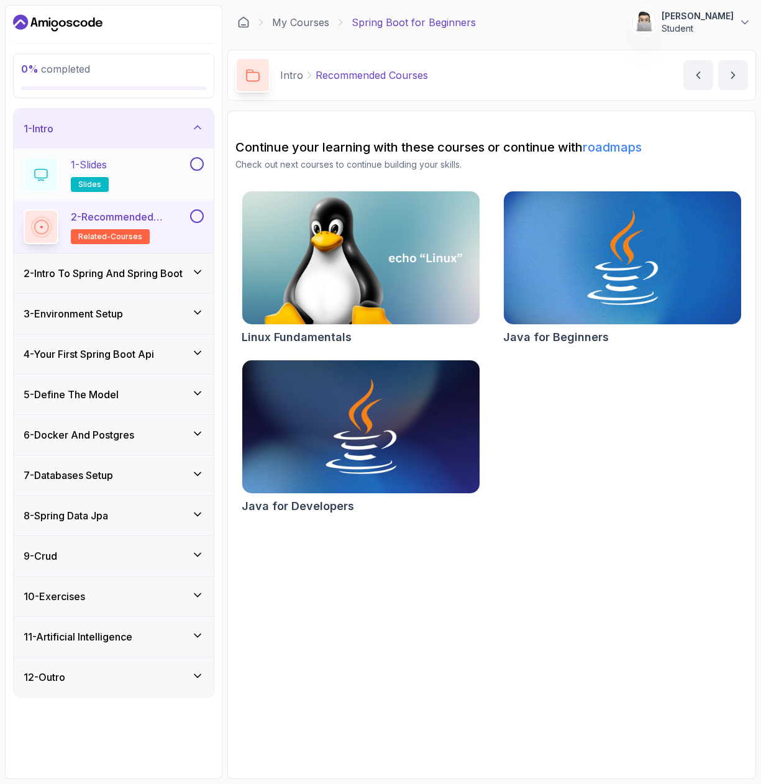
click at [160, 165] on div "1 - Slides slides" at bounding box center [106, 174] width 164 height 35
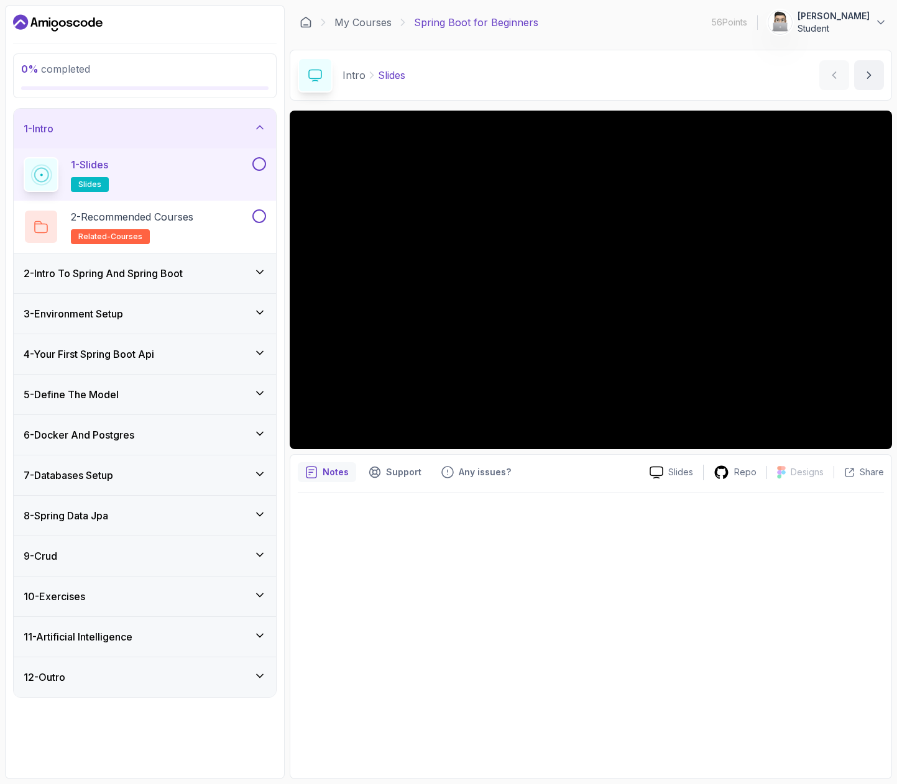
click at [259, 164] on button at bounding box center [259, 164] width 14 height 14
click at [263, 217] on button at bounding box center [259, 216] width 14 height 14
click at [251, 131] on div "1 - Intro" at bounding box center [145, 128] width 242 height 15
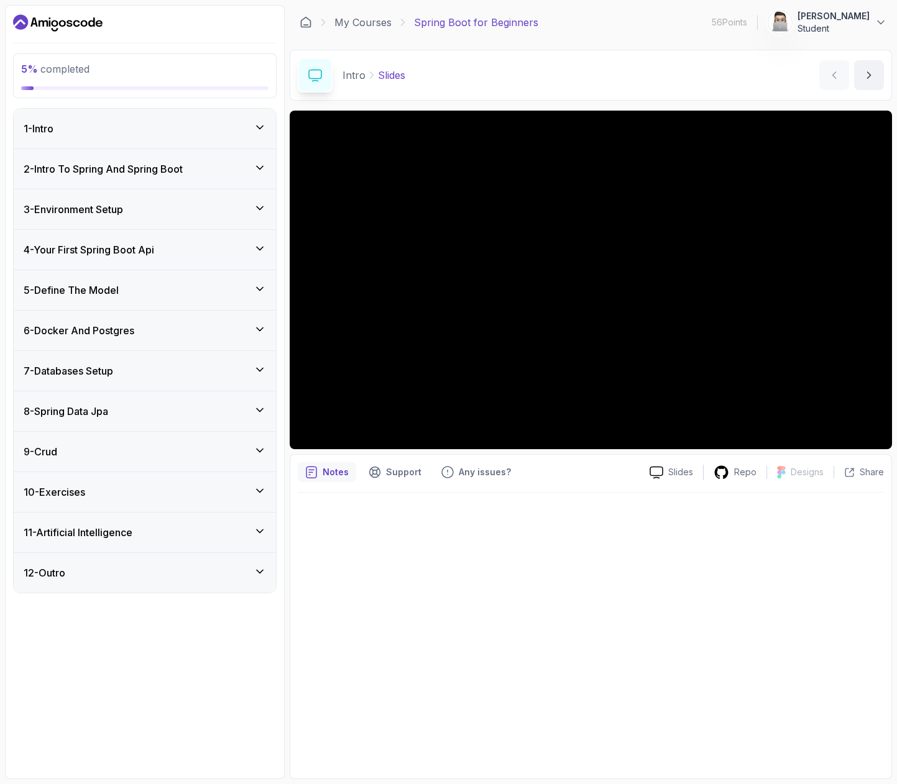
click at [265, 172] on icon at bounding box center [260, 168] width 12 height 12
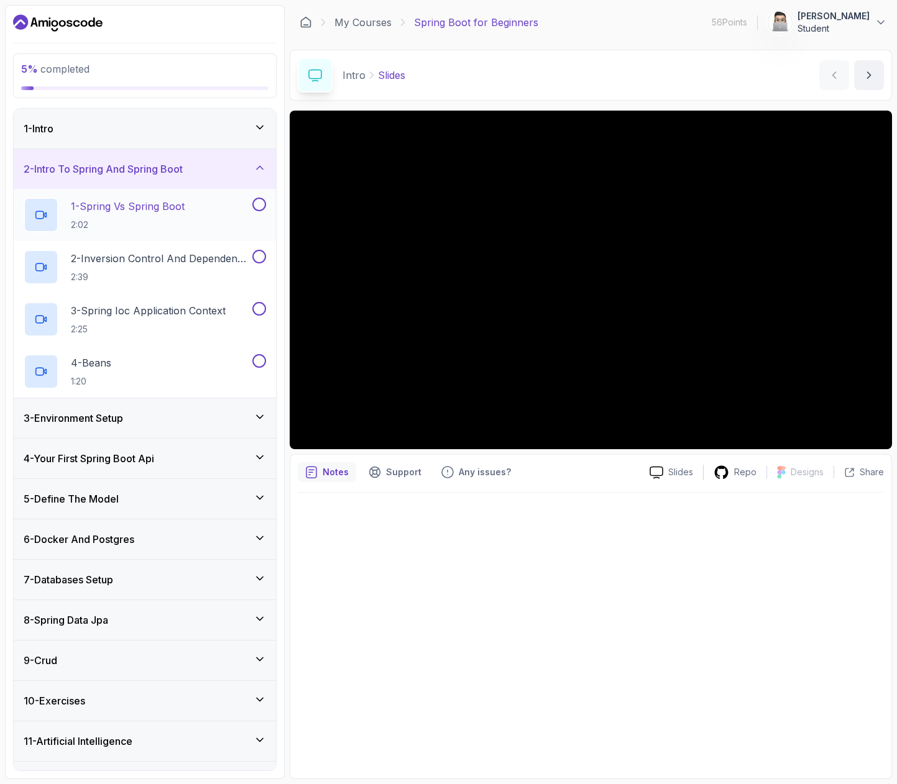
click at [177, 208] on p "1 - Spring Vs Spring Boot" at bounding box center [128, 206] width 114 height 15
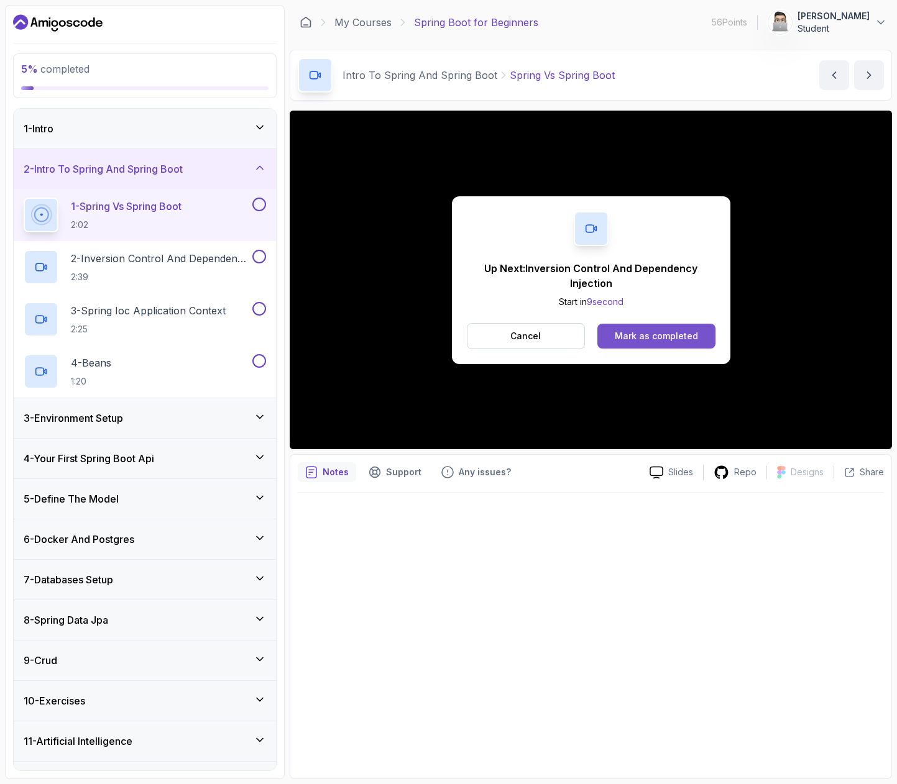
click at [629, 338] on div "Mark as completed" at bounding box center [656, 336] width 83 height 12
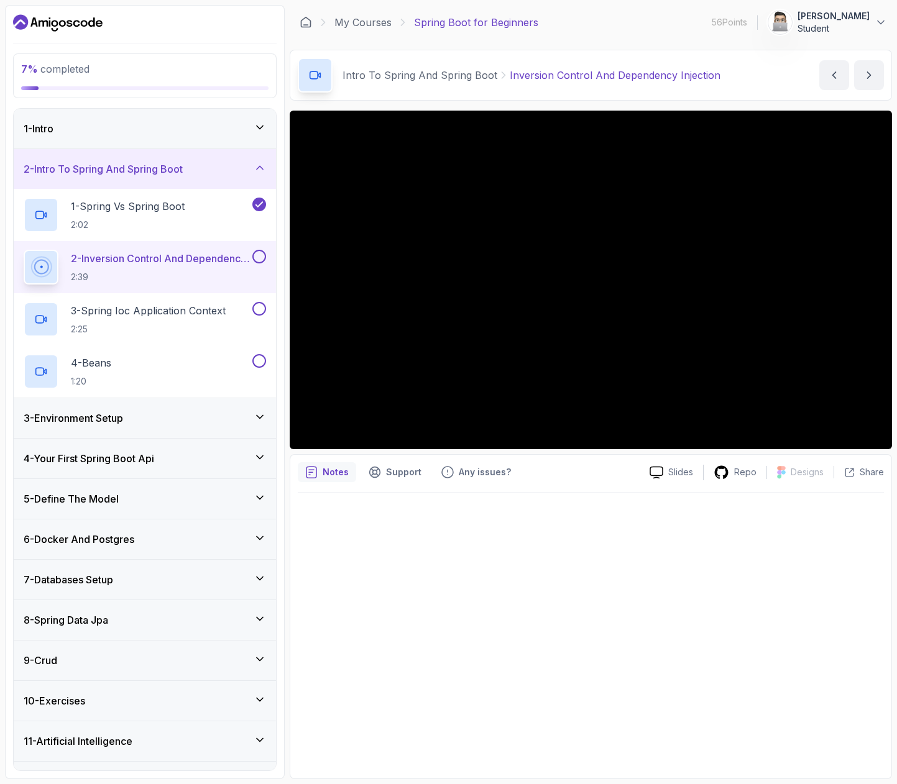
click at [629, 516] on div at bounding box center [591, 632] width 586 height 278
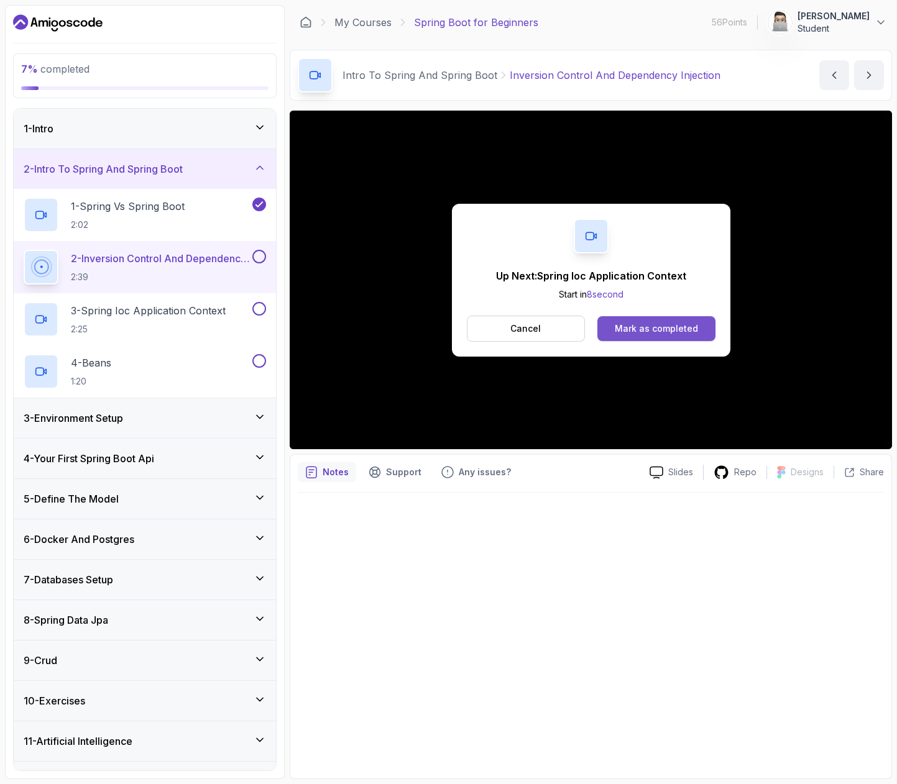
click at [693, 326] on div "Mark as completed" at bounding box center [656, 329] width 83 height 12
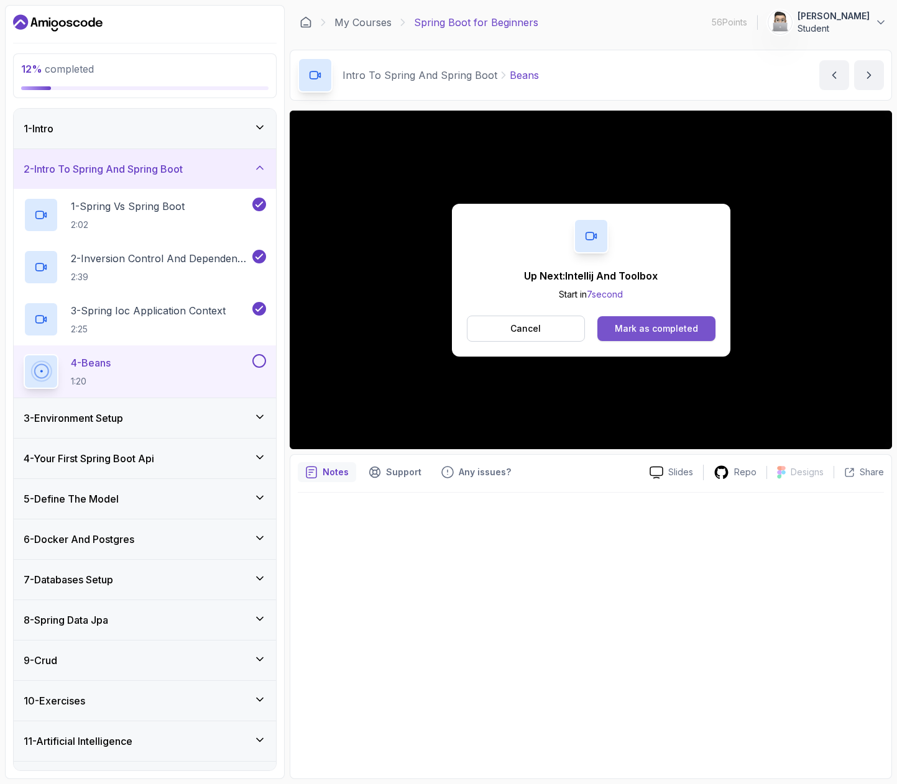
click at [641, 329] on div "Mark as completed" at bounding box center [656, 329] width 83 height 12
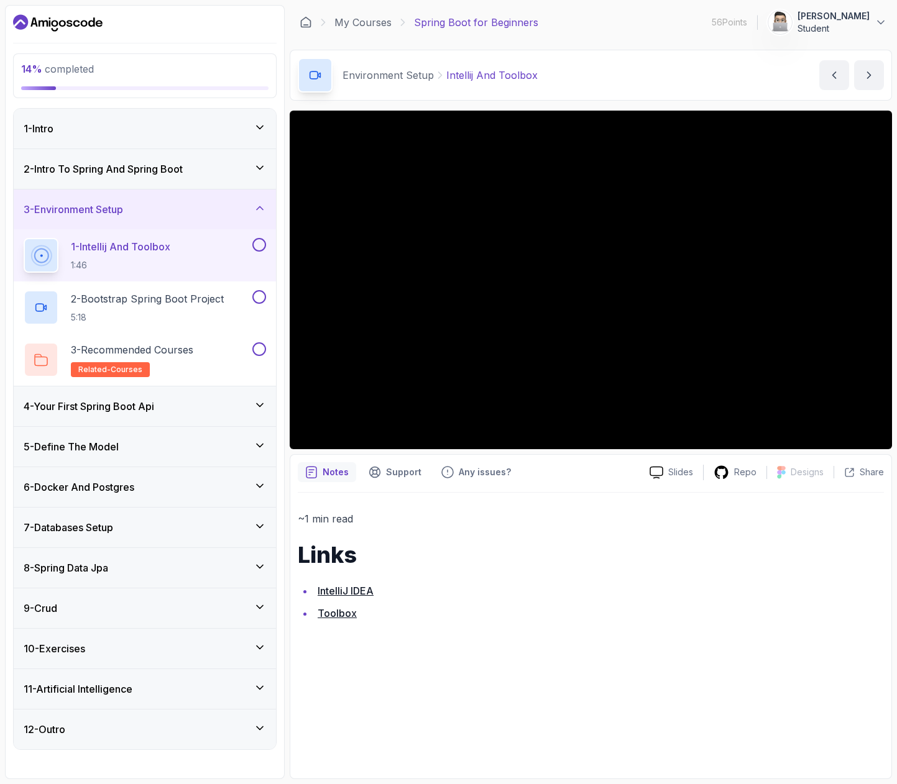
click at [262, 245] on button at bounding box center [259, 245] width 14 height 14
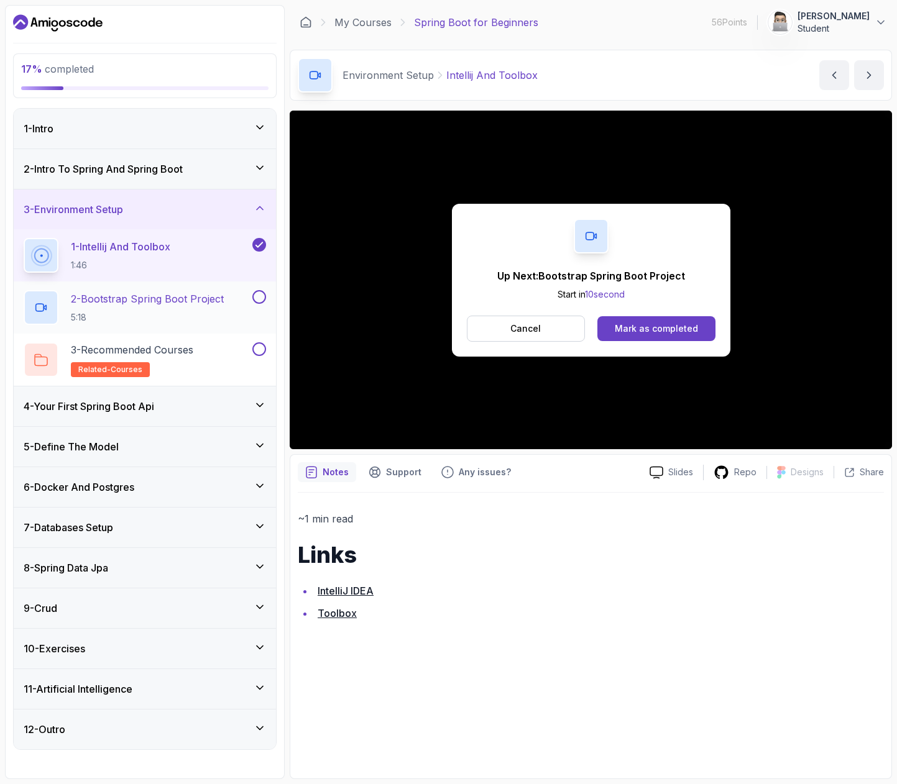
click at [224, 298] on p "2 - Bootstrap Spring Boot Project" at bounding box center [147, 298] width 153 height 15
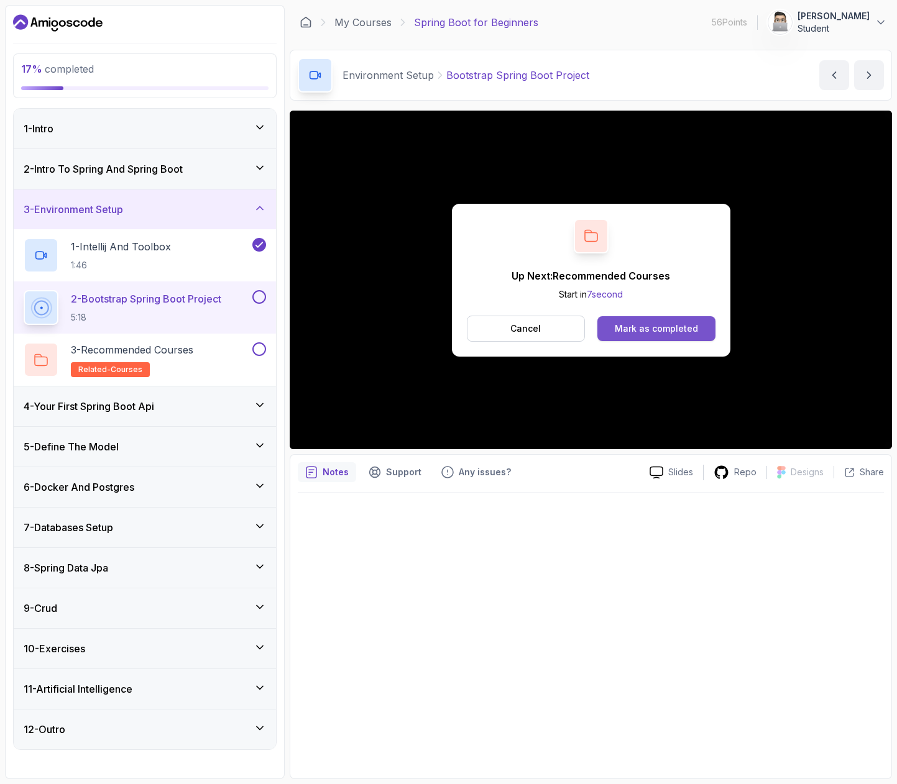
click at [671, 329] on div "Mark as completed" at bounding box center [656, 329] width 83 height 12
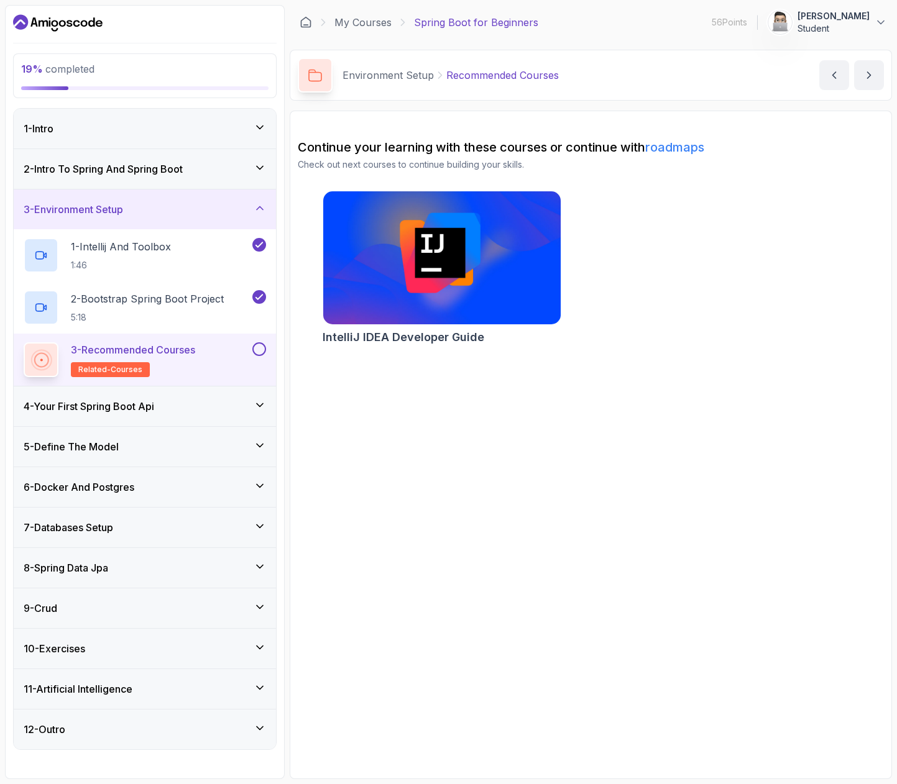
click at [262, 349] on button at bounding box center [259, 349] width 14 height 14
click at [222, 410] on div "4 - Your First Spring Boot Api" at bounding box center [145, 406] width 242 height 15
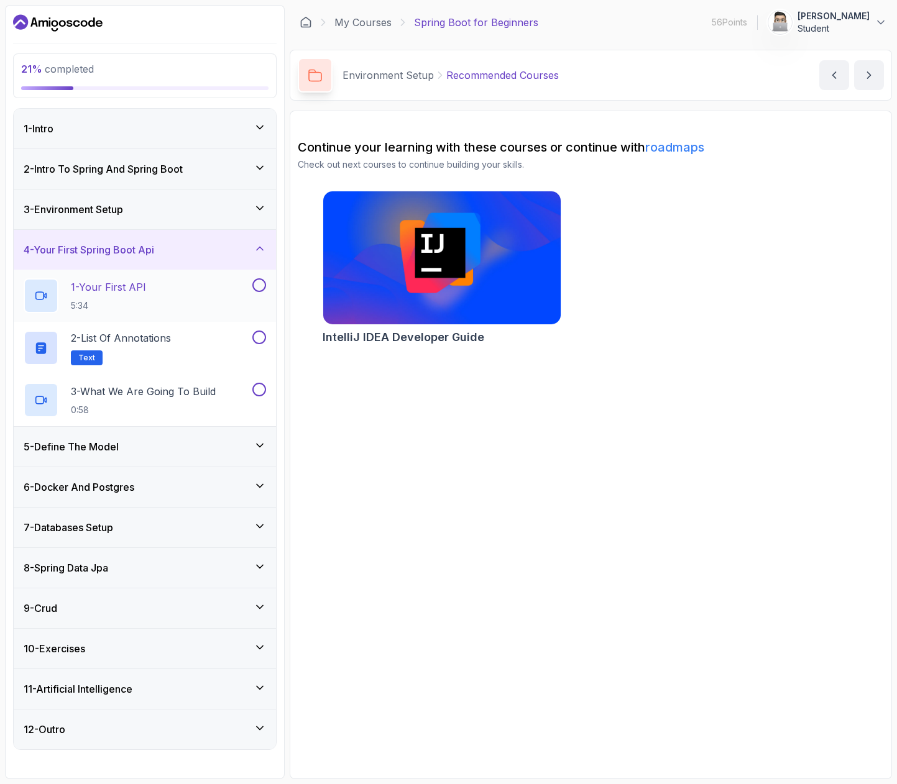
click at [167, 295] on div "1 - Your First API 5:34" at bounding box center [137, 295] width 226 height 35
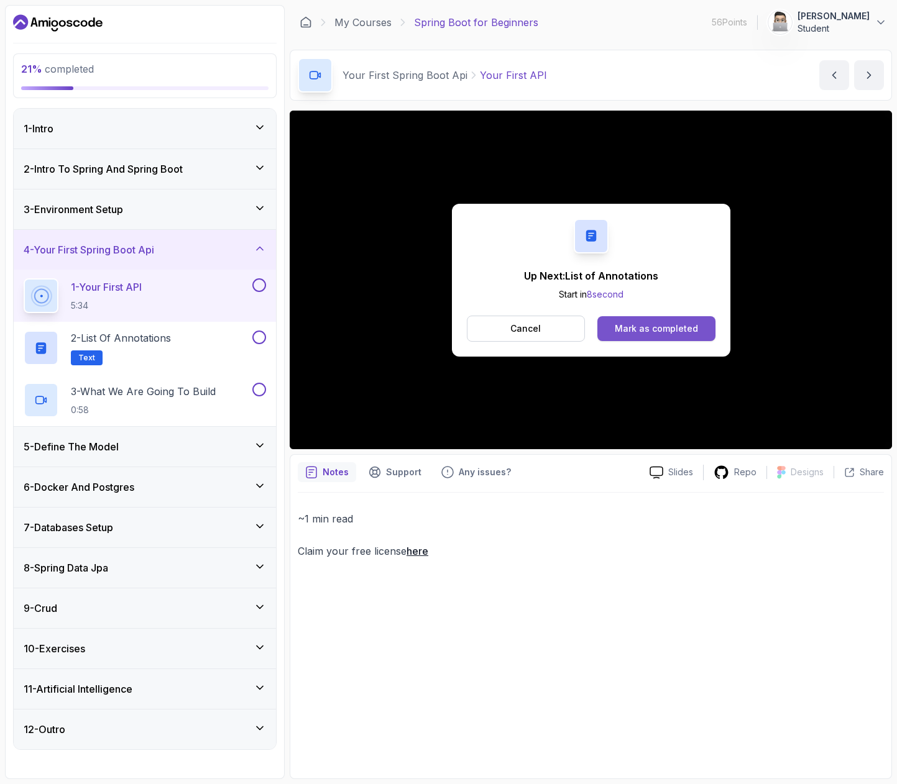
click at [645, 327] on div "Mark as completed" at bounding box center [656, 329] width 83 height 12
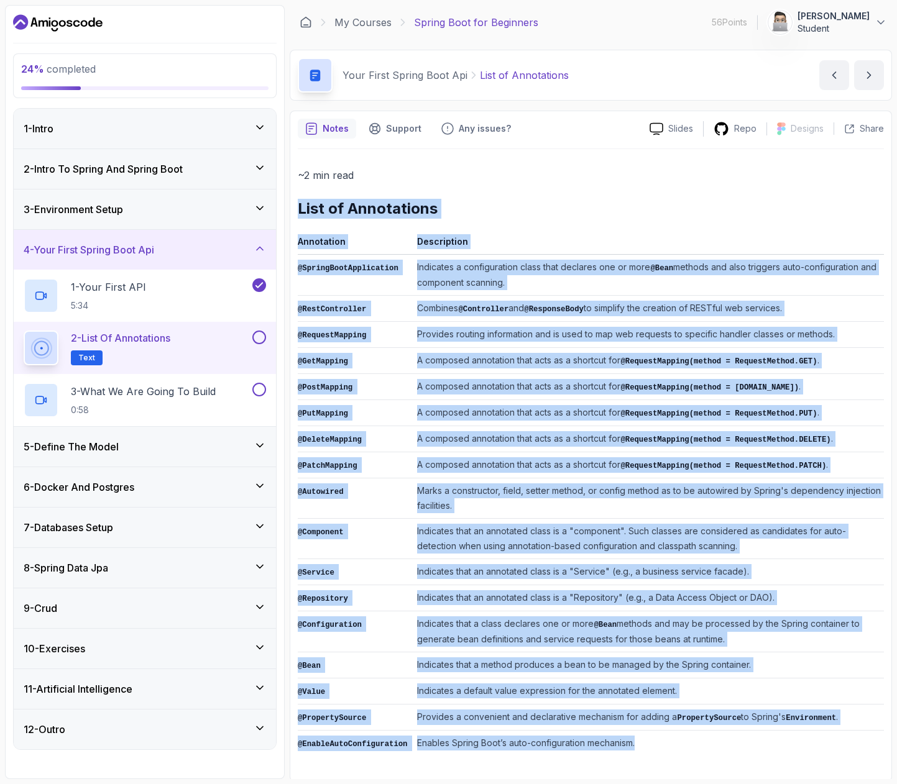
drag, startPoint x: 296, startPoint y: 206, endPoint x: 721, endPoint y: 733, distance: 677.6
click at [725, 733] on div "Notes Support Any issues? Slides Repo Designs Design not available Share ~2 min…" at bounding box center [591, 446] width 602 height 671
copy div "List of Annotations Annotation Description @SpringBootApplication Indicates a c…"
click at [258, 337] on button at bounding box center [259, 338] width 14 height 14
click at [573, 380] on td "A composed annotation that acts as a shortcut for @RequestMapping(method = [DOM…" at bounding box center [648, 387] width 472 height 26
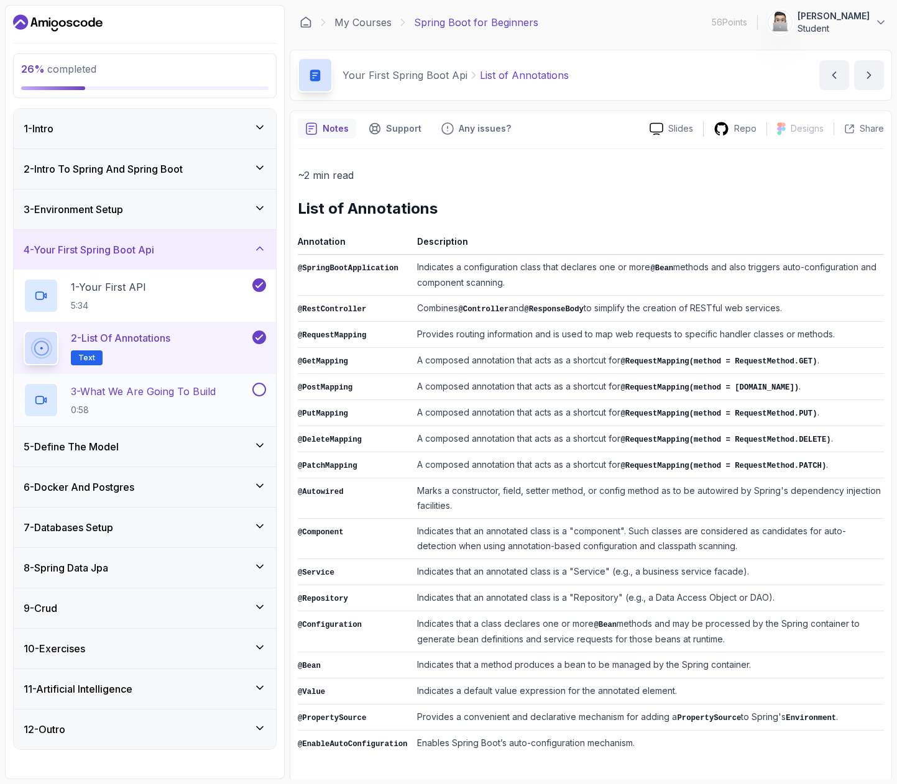
click at [191, 391] on p "3 - What We Are Going To Build" at bounding box center [143, 391] width 145 height 15
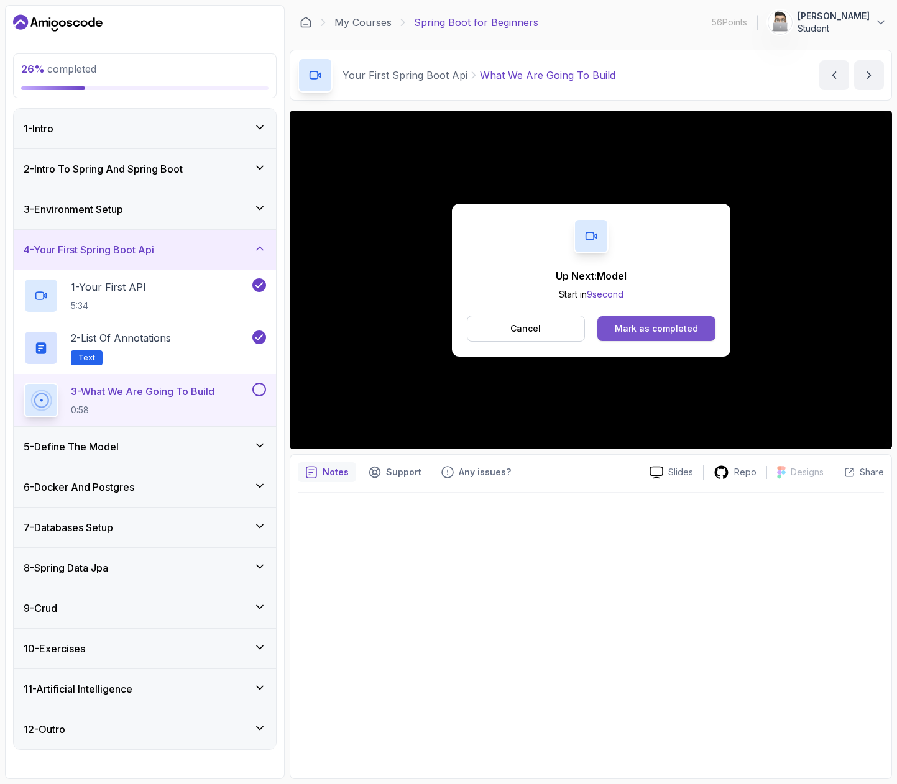
click at [655, 338] on button "Mark as completed" at bounding box center [655, 328] width 117 height 25
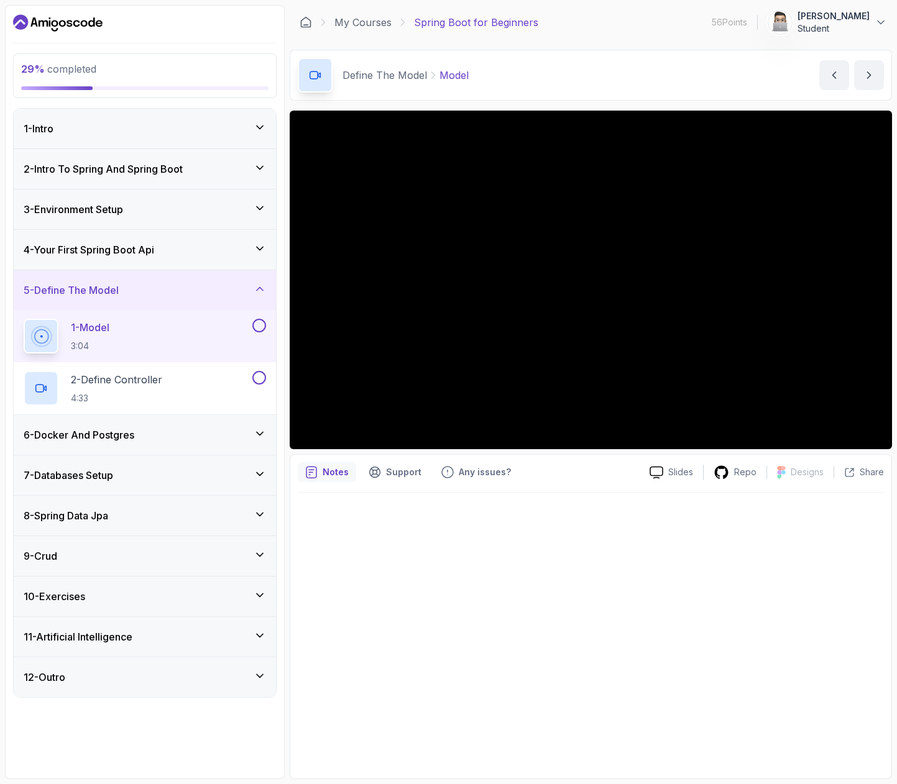
click at [262, 324] on button at bounding box center [259, 326] width 14 height 14
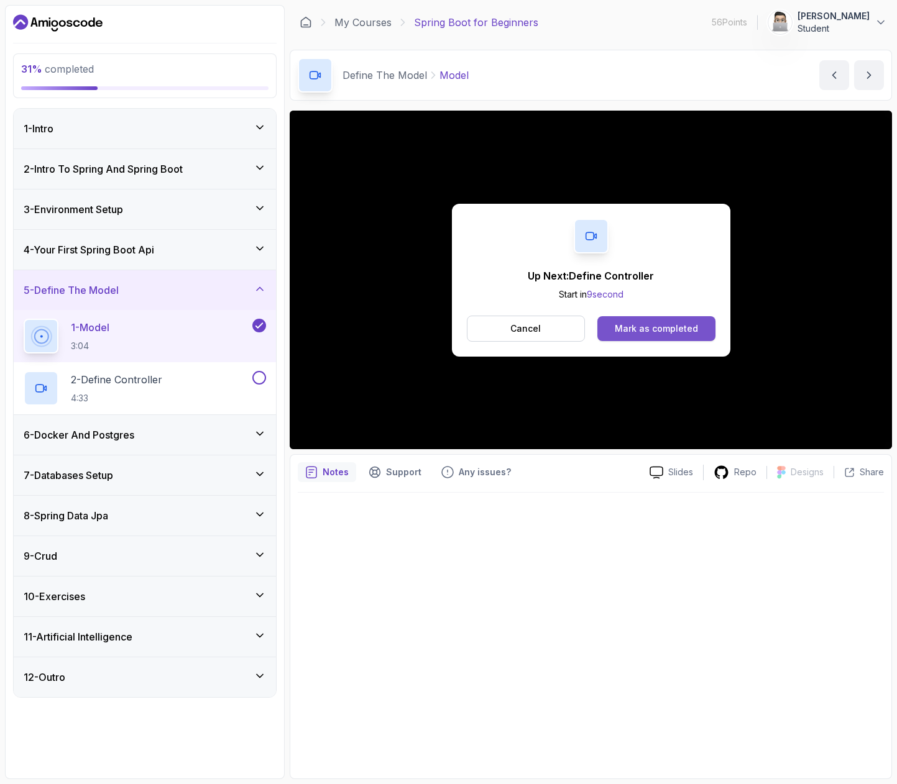
click at [627, 334] on button "Mark as completed" at bounding box center [655, 328] width 117 height 25
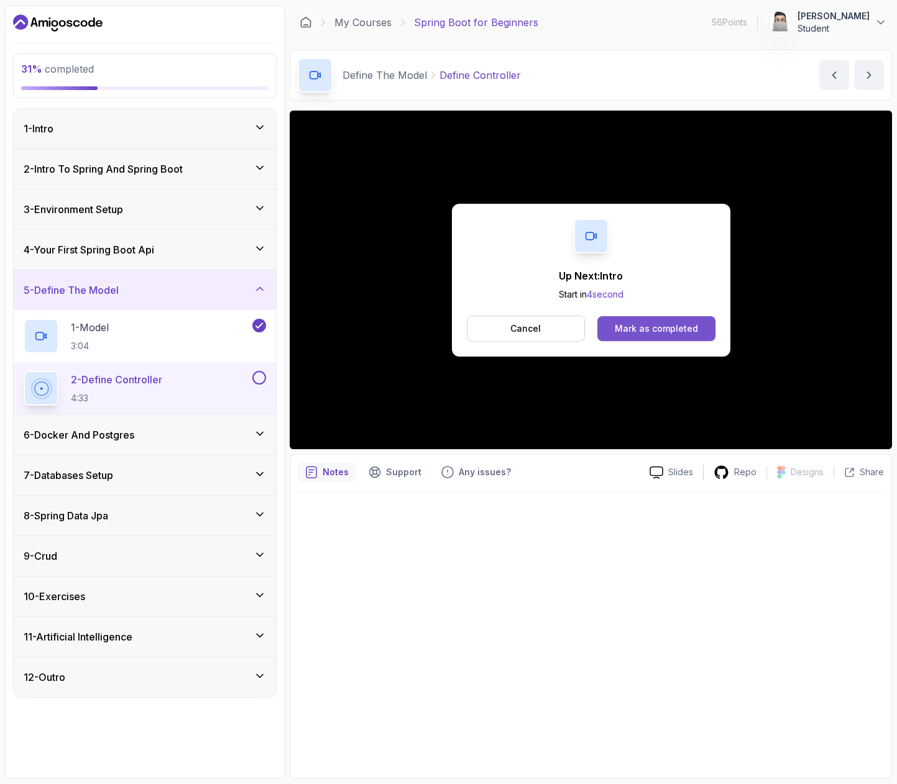
click at [647, 327] on div "Mark as completed" at bounding box center [656, 329] width 83 height 12
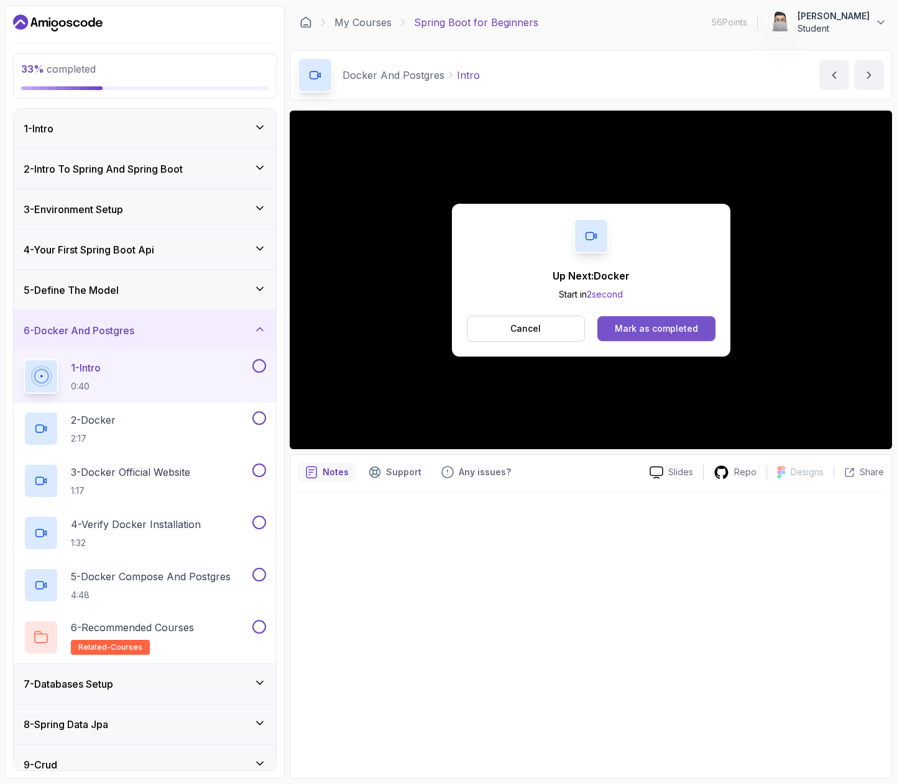
click at [620, 324] on div "Mark as completed" at bounding box center [656, 329] width 83 height 12
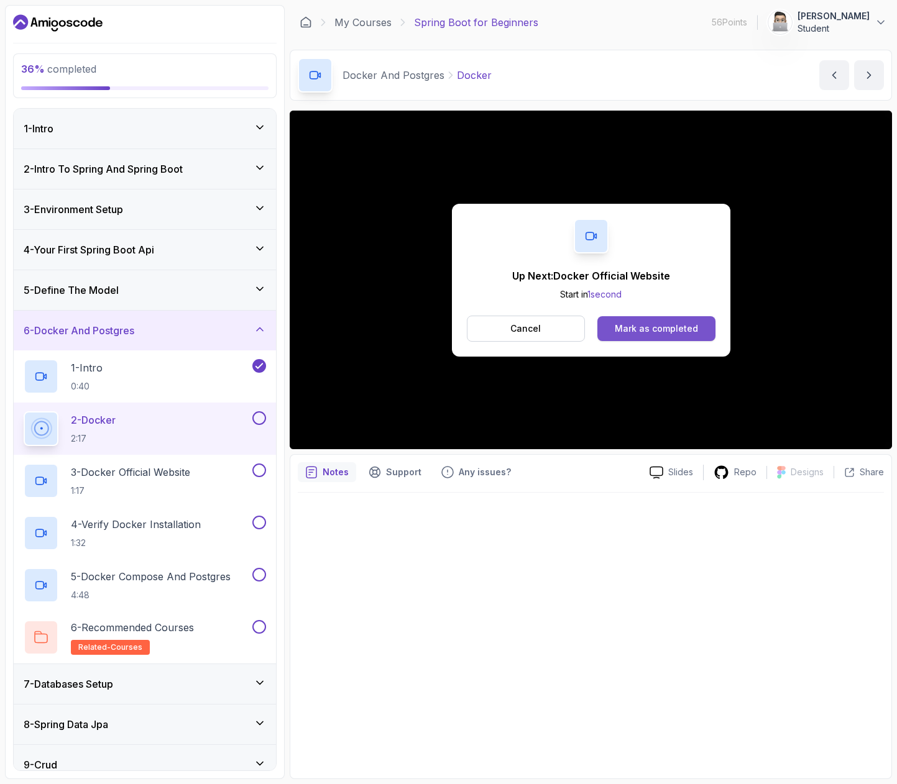
click at [626, 334] on div "Mark as completed" at bounding box center [656, 329] width 83 height 12
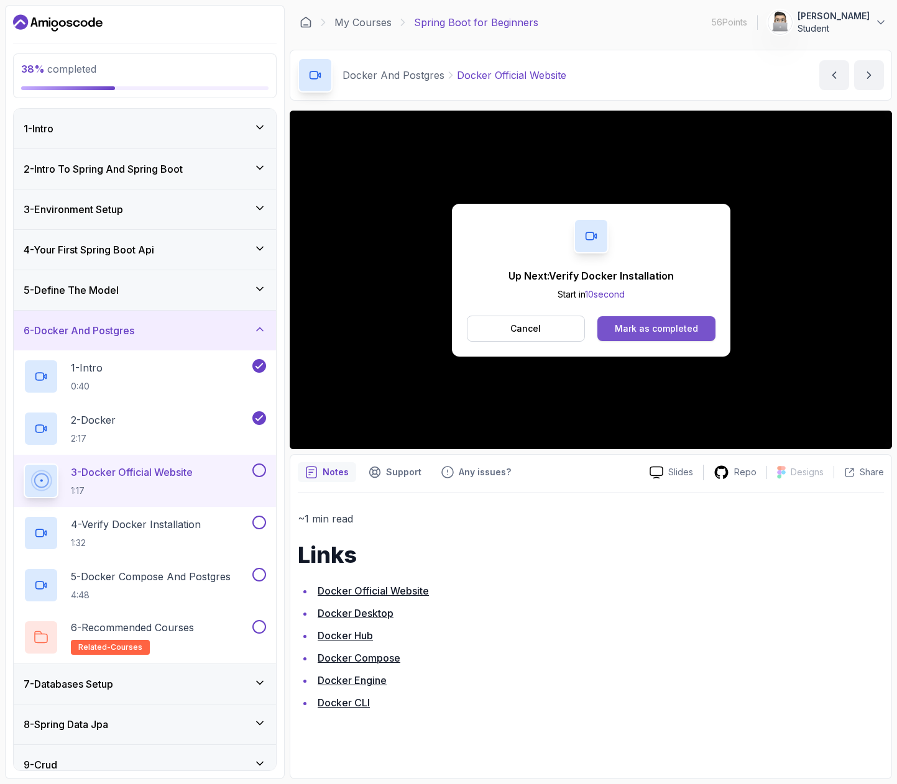
click at [670, 329] on div "Mark as completed" at bounding box center [656, 329] width 83 height 12
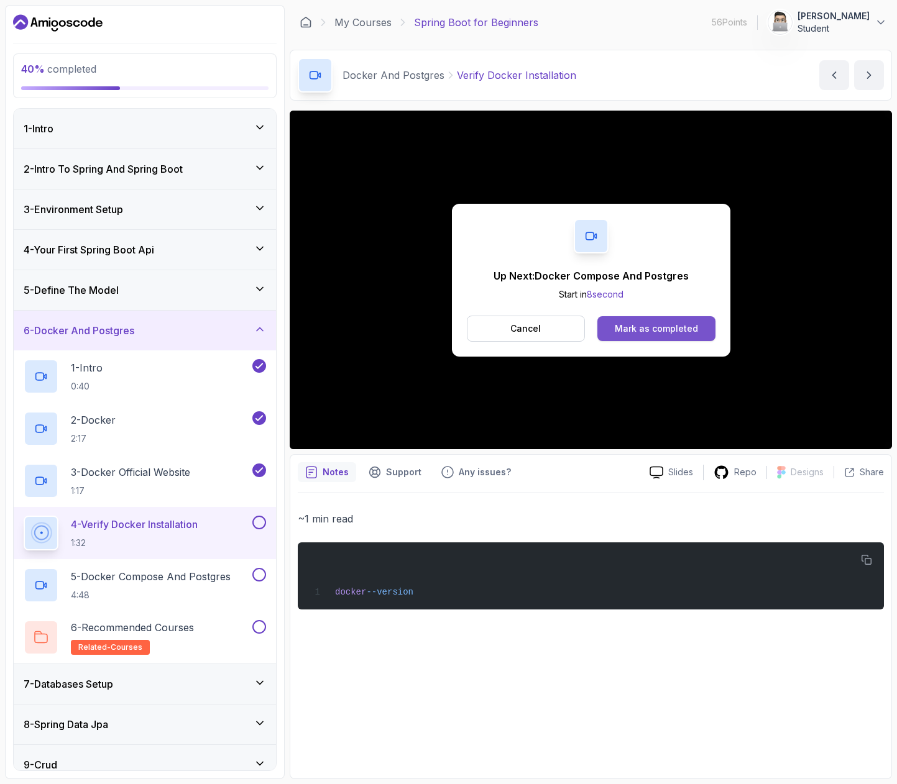
click at [618, 323] on div "Mark as completed" at bounding box center [656, 329] width 83 height 12
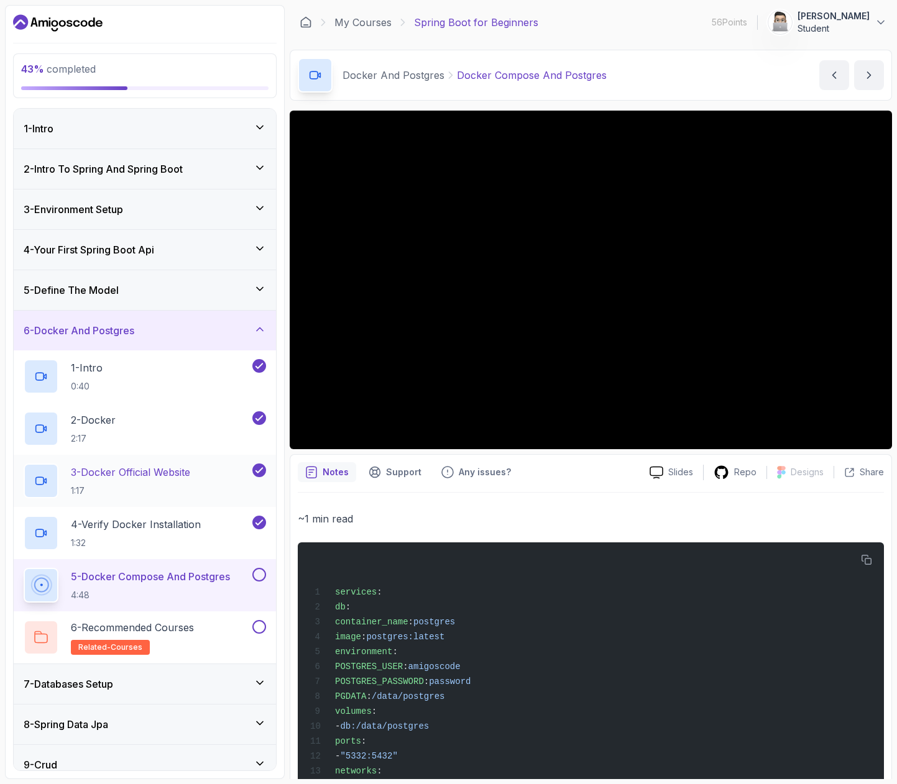
scroll to position [135, 0]
